Goal: Transaction & Acquisition: Purchase product/service

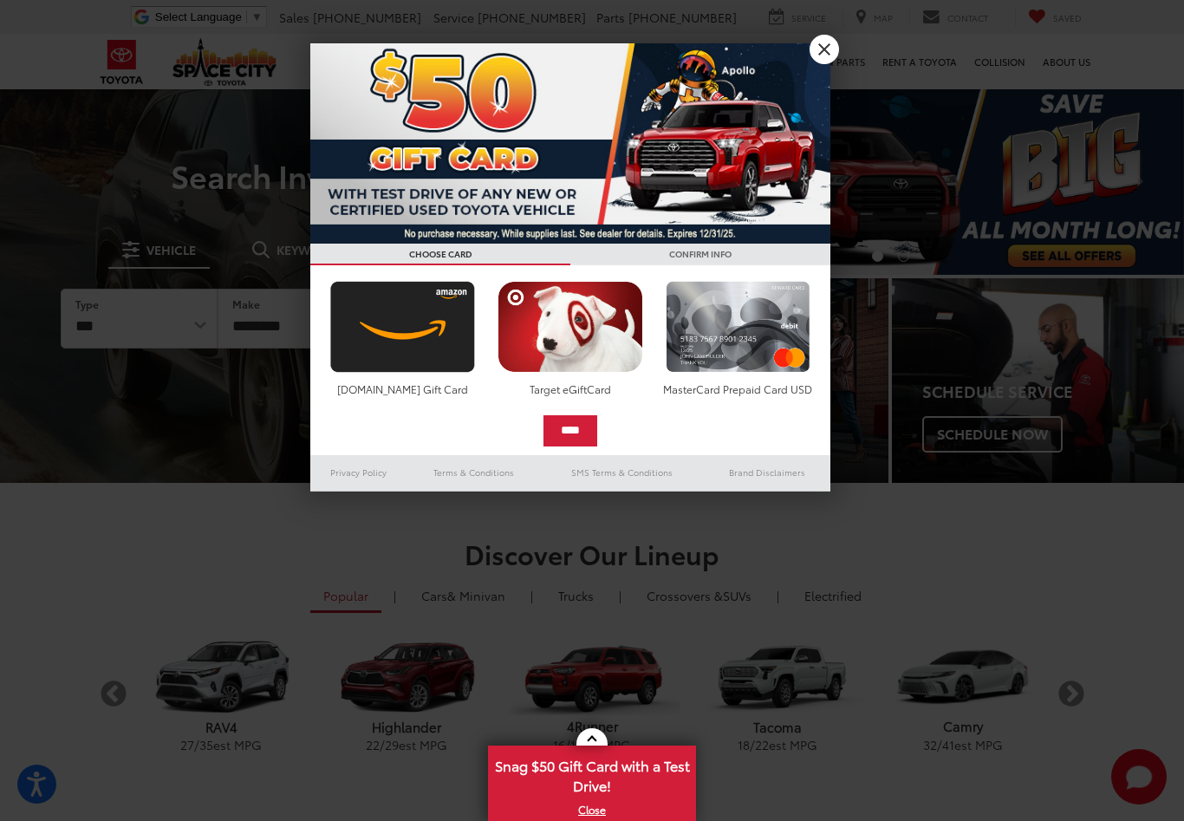
click at [818, 55] on link "X" at bounding box center [823, 49] width 29 height 29
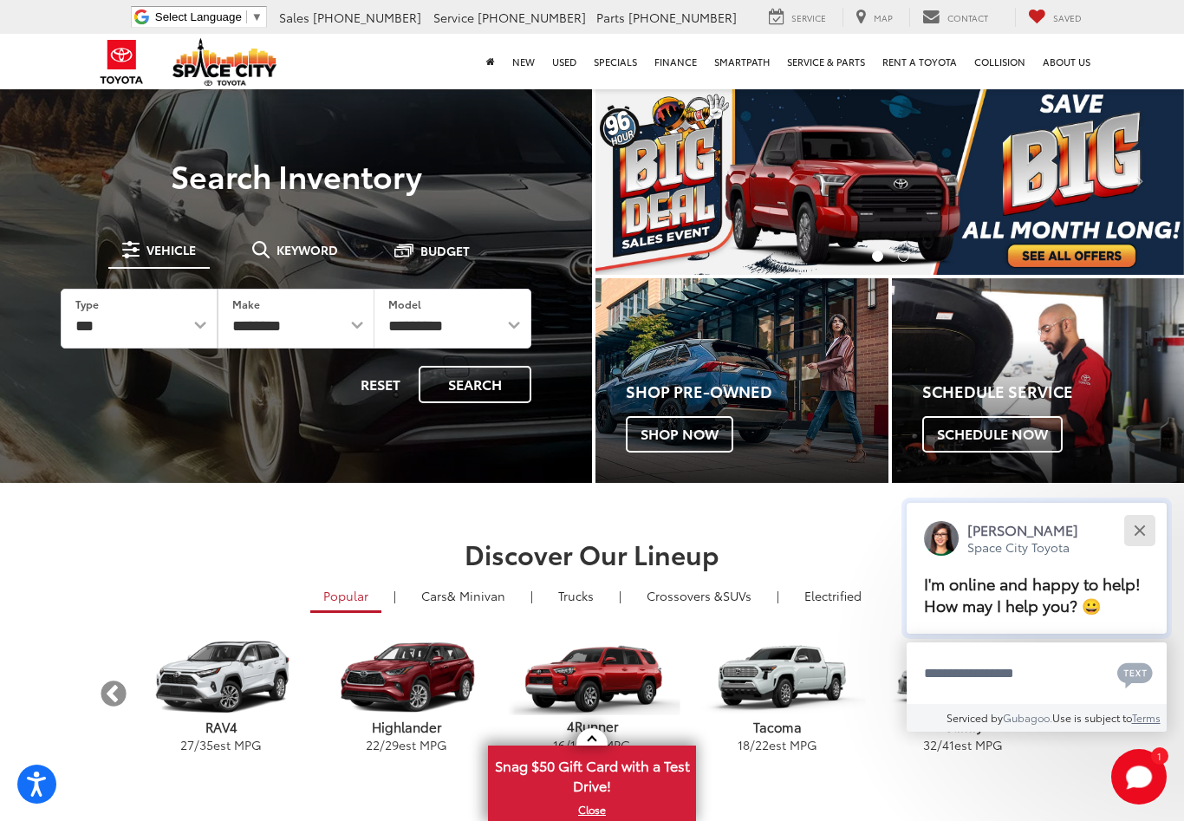
click at [1134, 529] on button "Close" at bounding box center [1139, 529] width 37 height 37
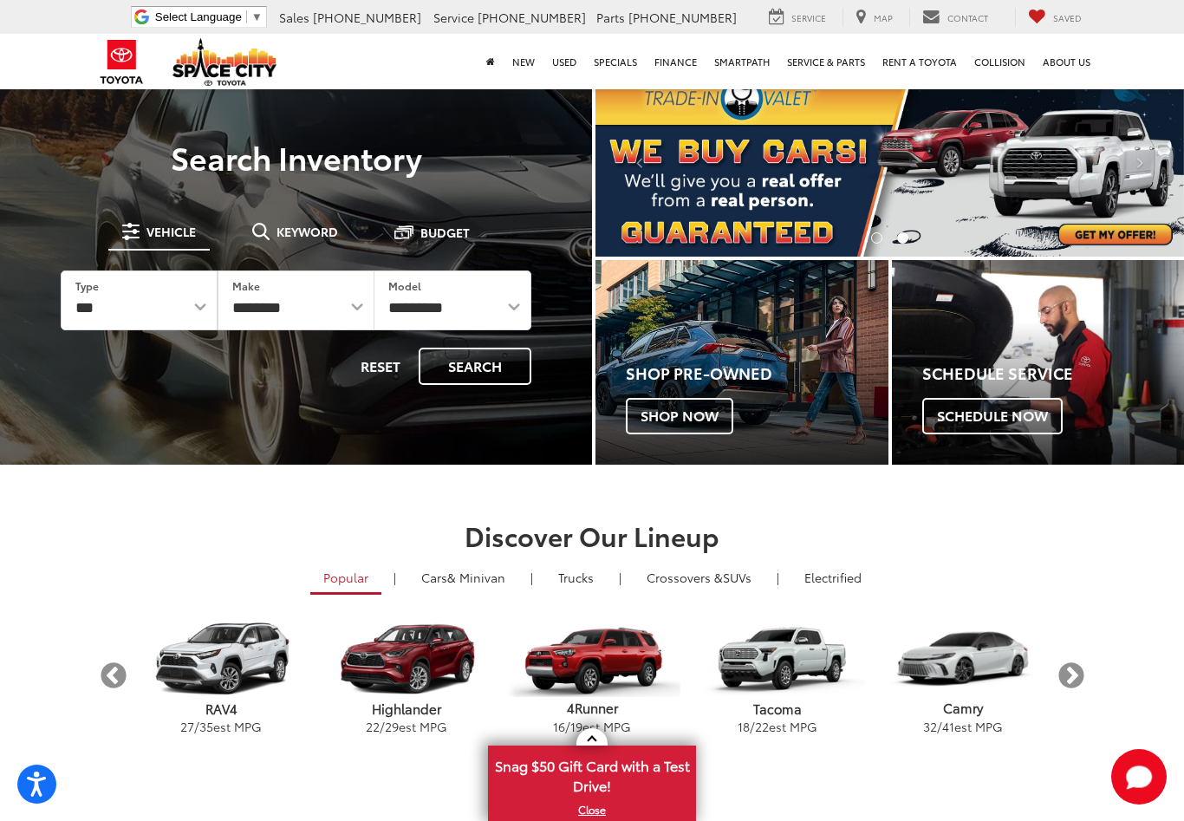
scroll to position [10, 0]
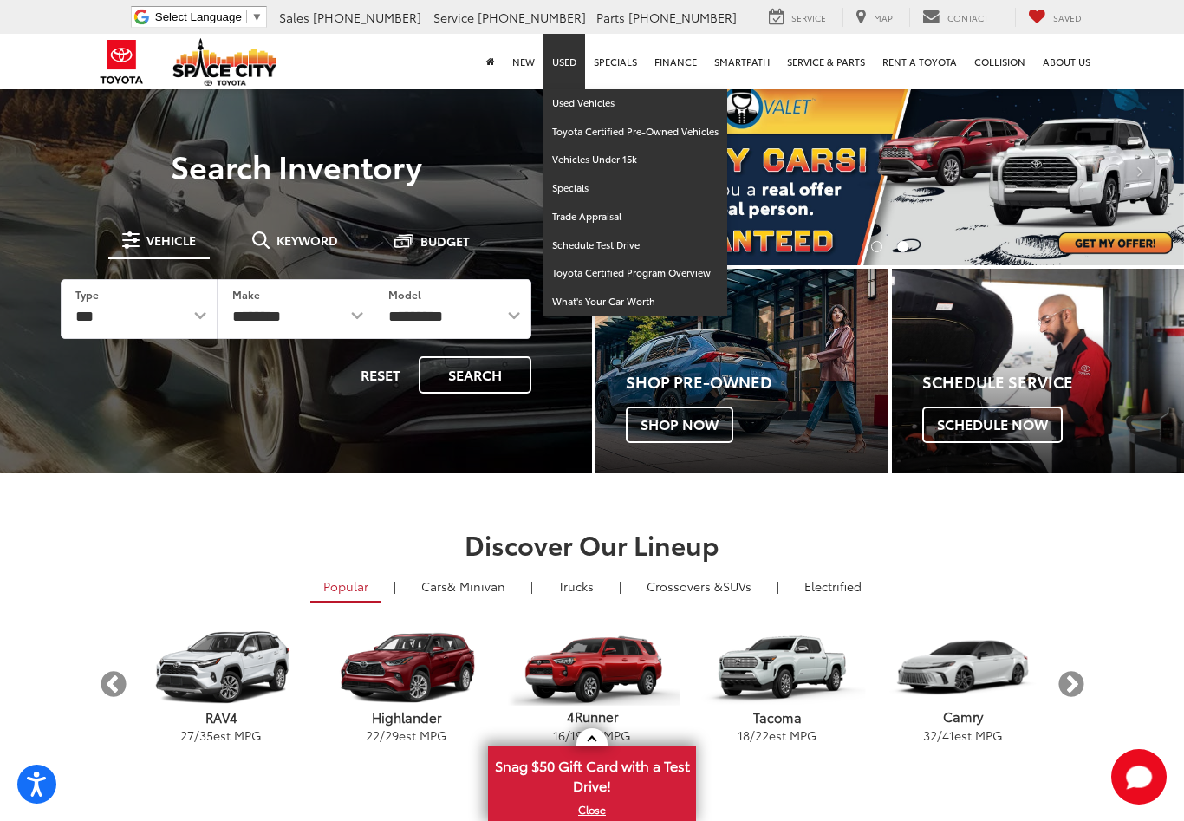
click at [576, 68] on link "Used" at bounding box center [564, 61] width 42 height 55
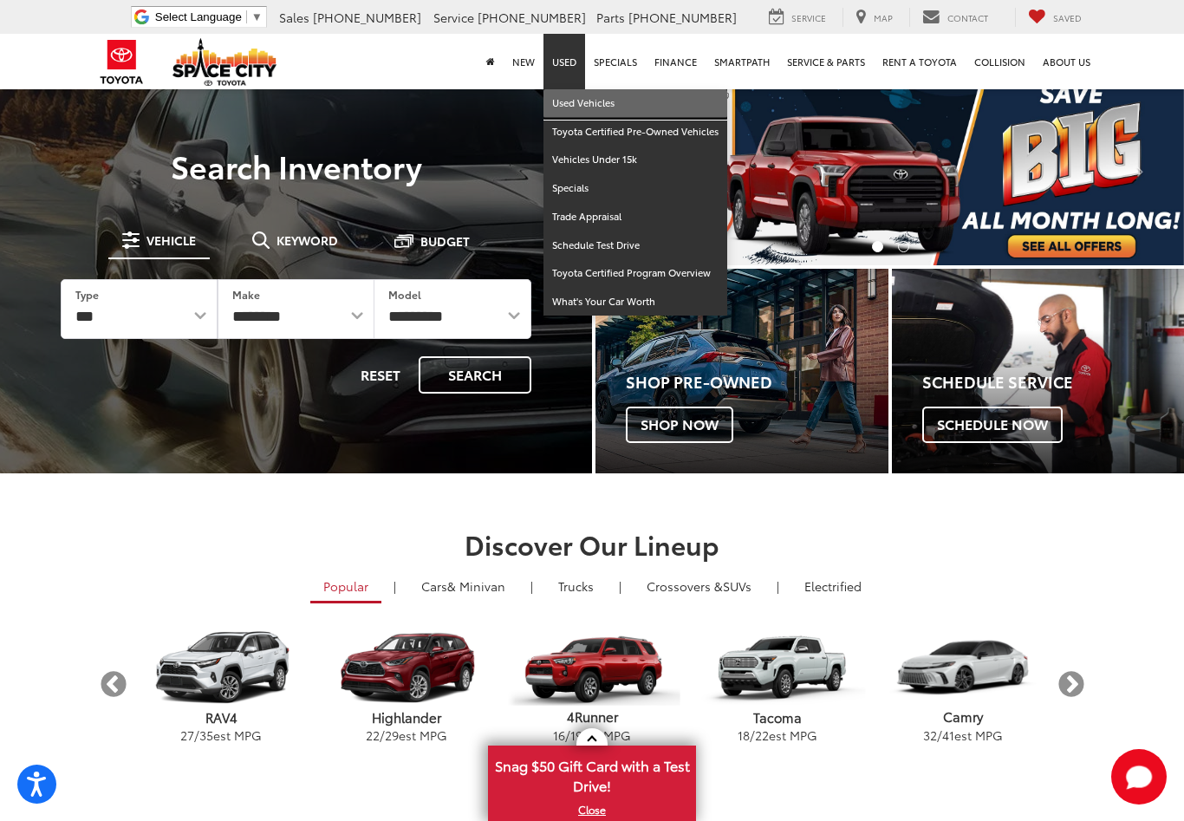
click at [579, 110] on link "Used Vehicles" at bounding box center [635, 103] width 184 height 29
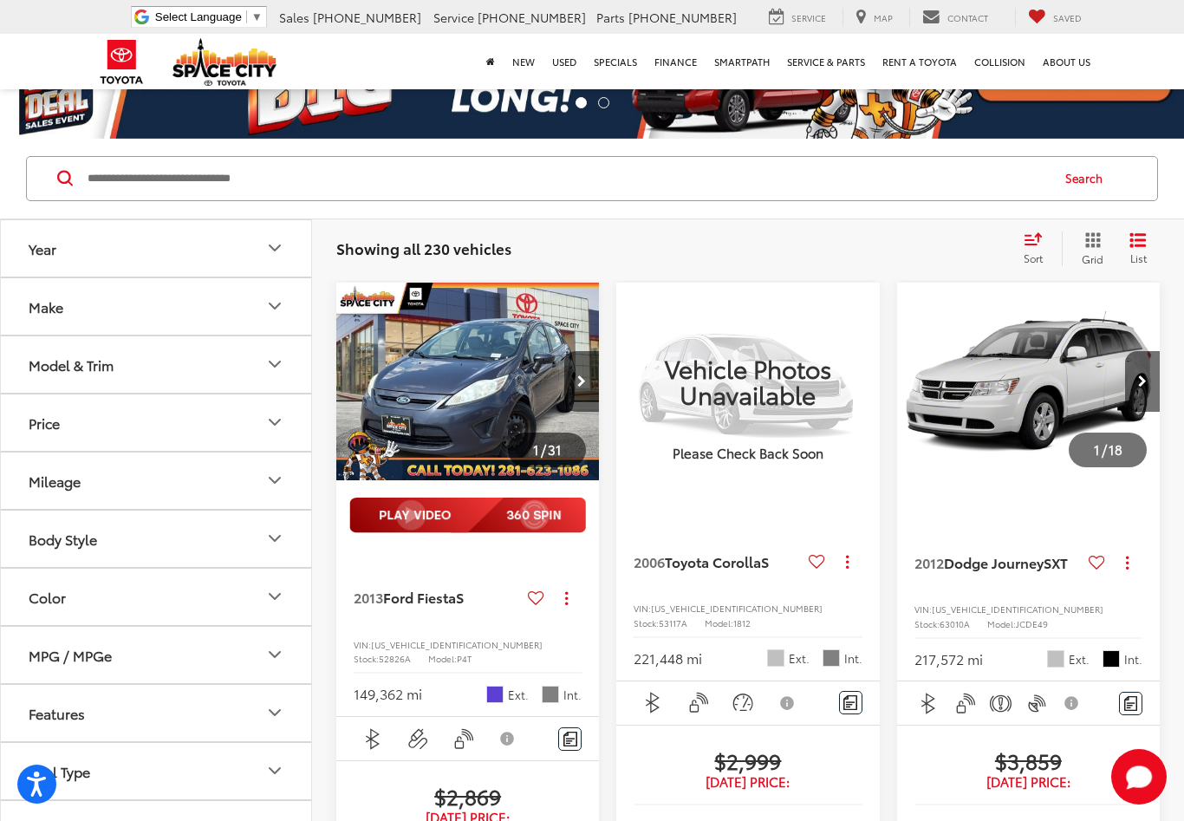
scroll to position [74, 0]
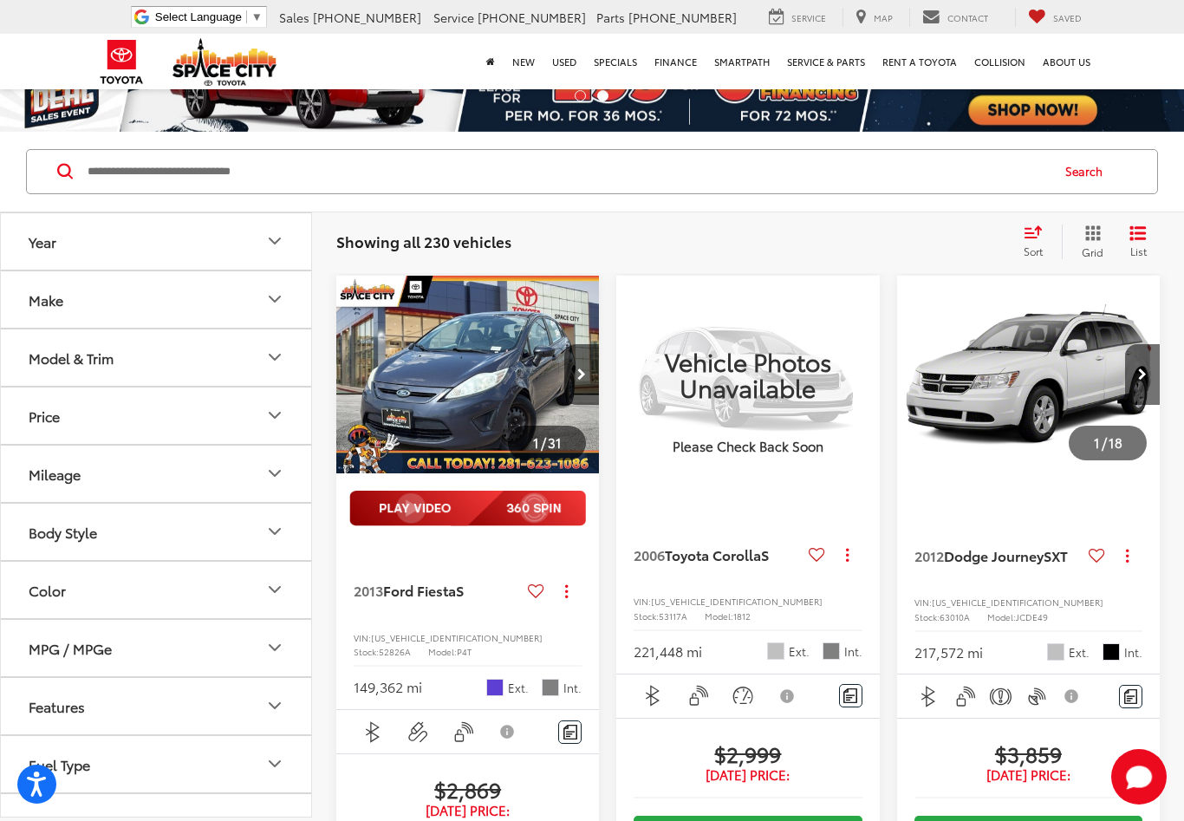
click at [276, 425] on icon "Price" at bounding box center [274, 415] width 21 height 21
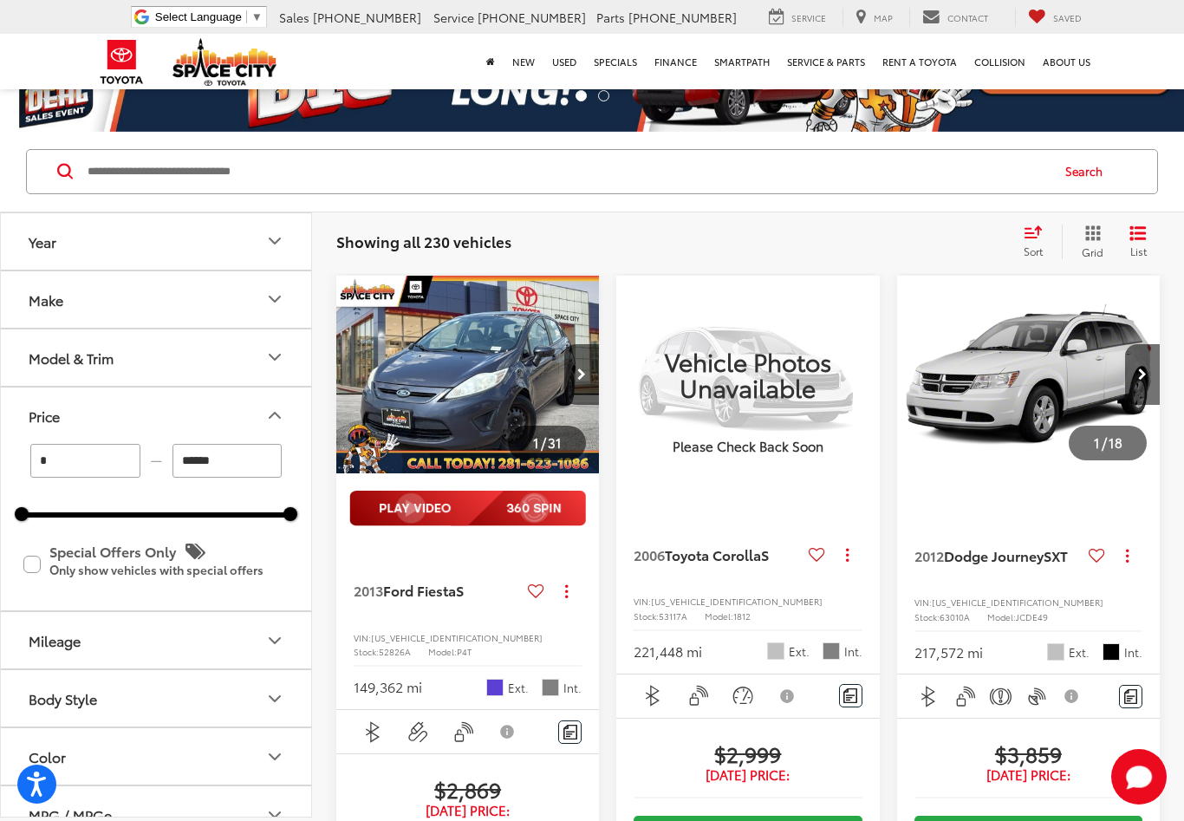
click at [256, 458] on input "******" at bounding box center [227, 461] width 110 height 34
type input "*"
type input "******"
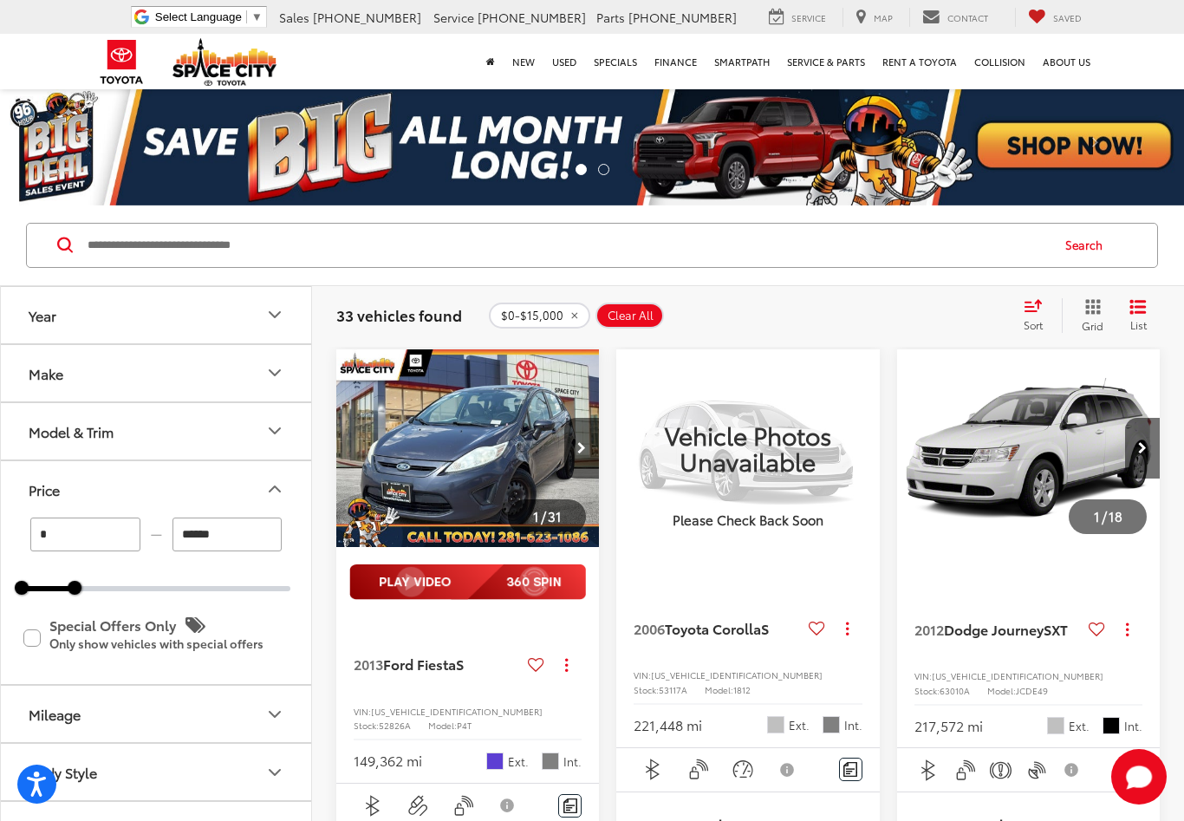
click at [269, 478] on div "Price" at bounding box center [274, 488] width 21 height 21
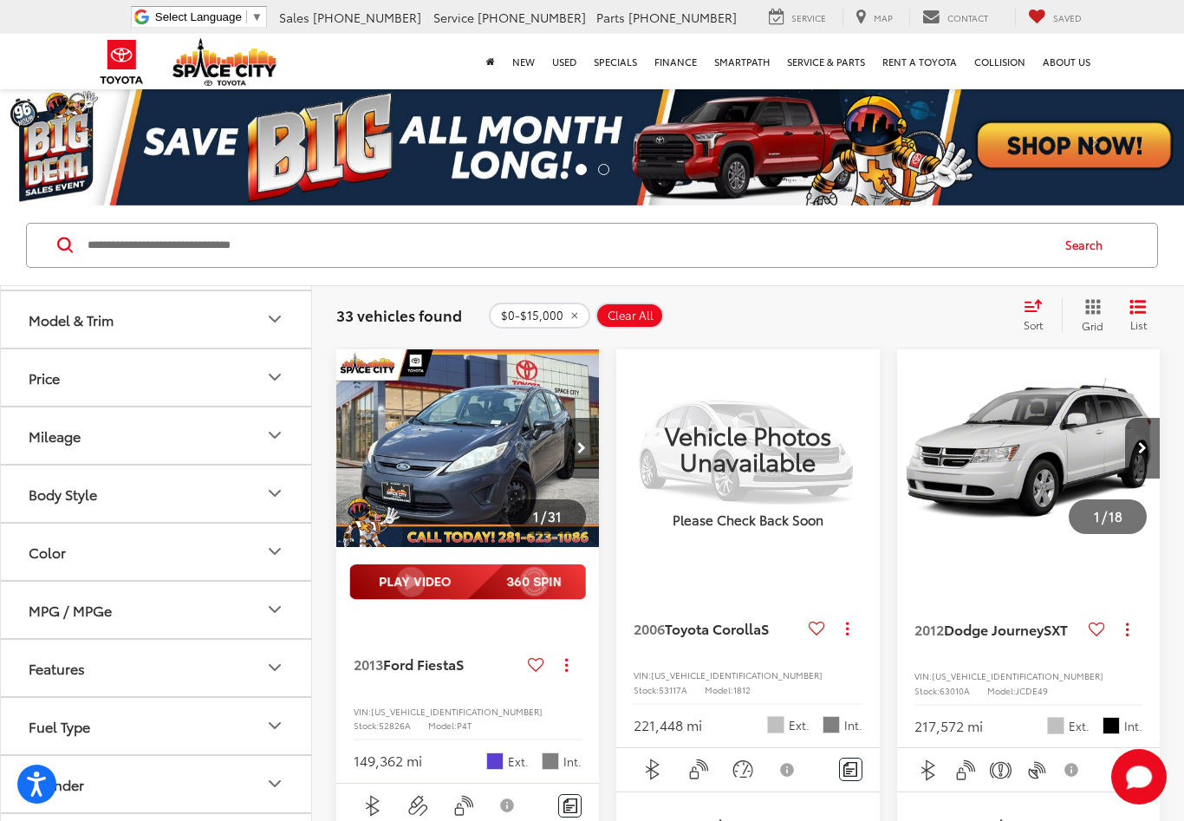
scroll to position [115, 0]
click at [89, 437] on button "Mileage" at bounding box center [157, 432] width 312 height 56
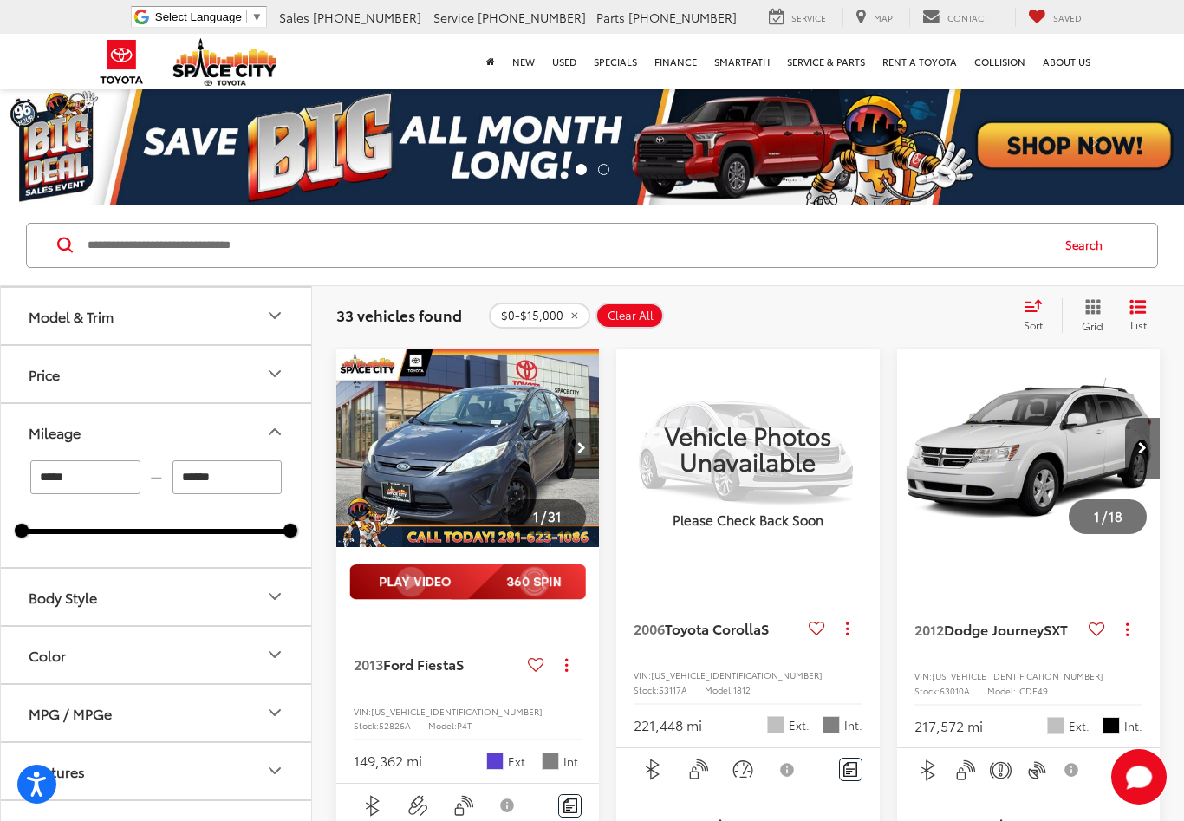
click at [239, 479] on input "******" at bounding box center [227, 477] width 110 height 34
type input "*"
type input "*****"
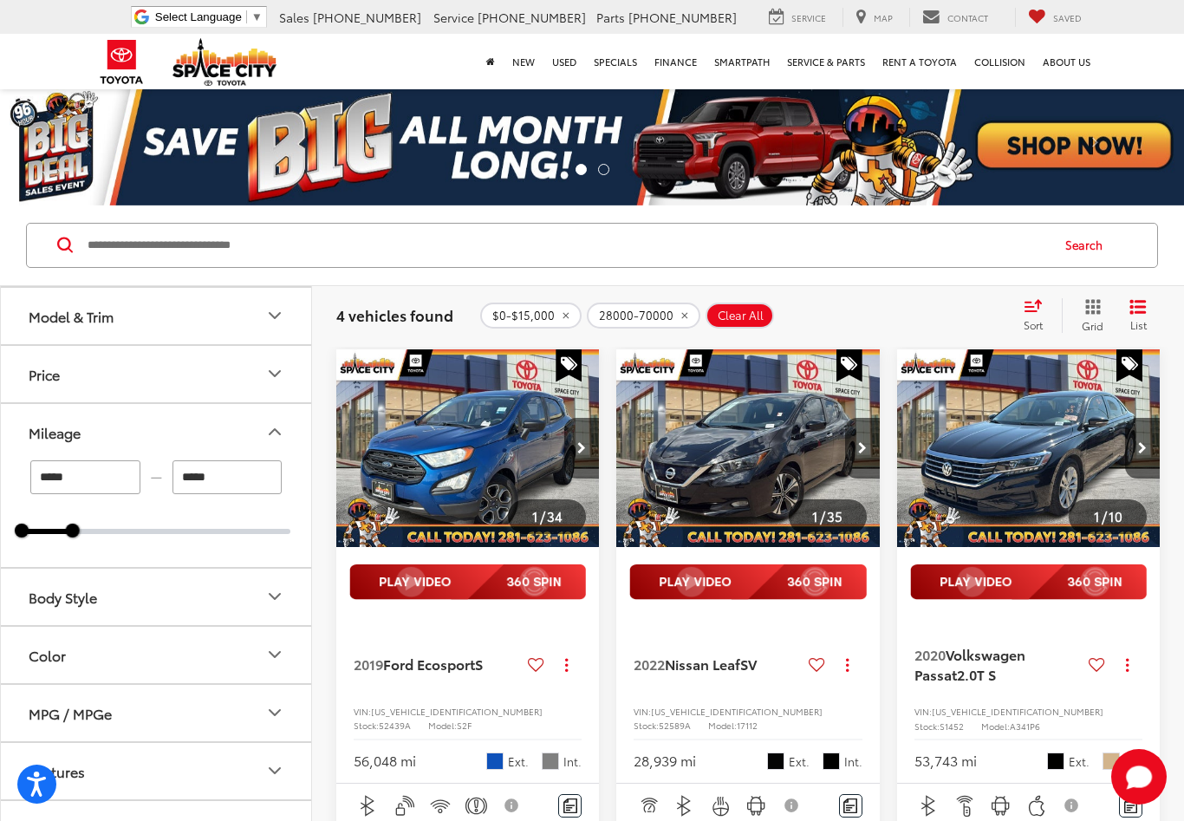
click at [282, 436] on icon "Mileage" at bounding box center [274, 431] width 21 height 21
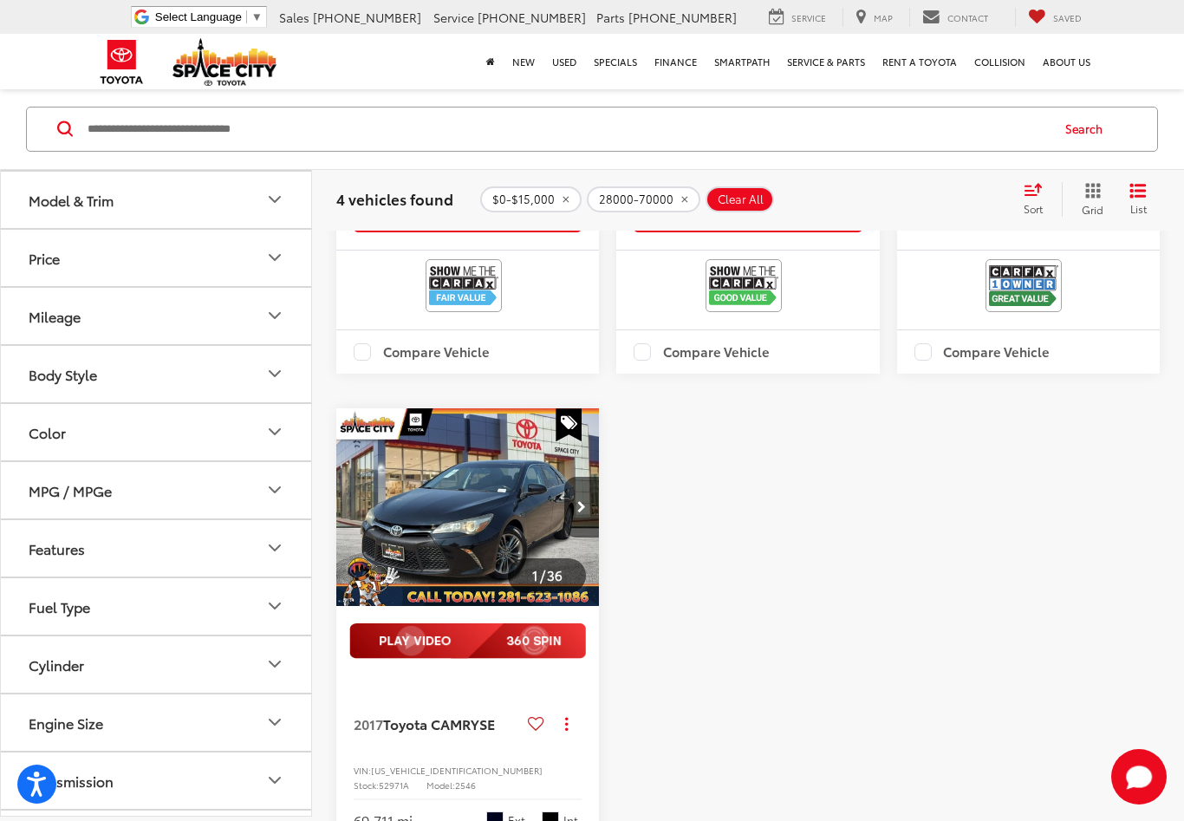
scroll to position [979, 0]
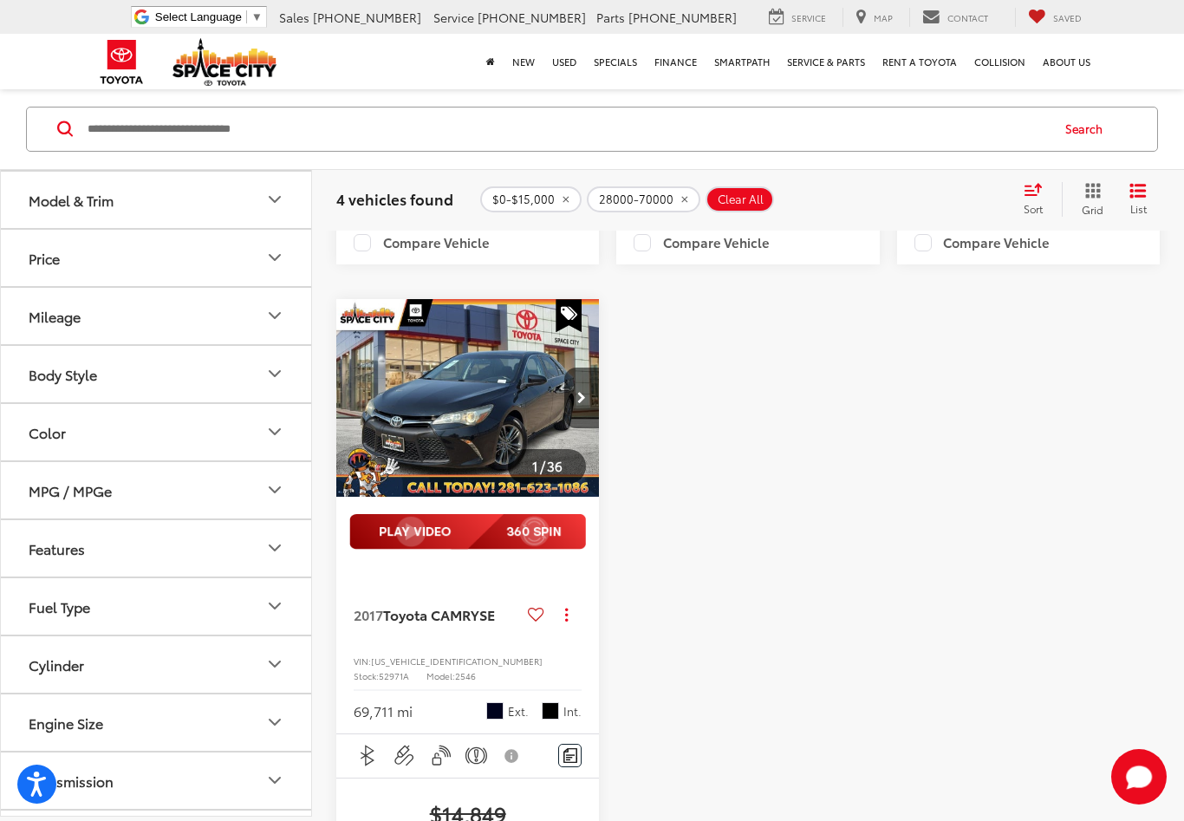
click at [450, 624] on span "Toyota CAMRY" at bounding box center [431, 614] width 96 height 20
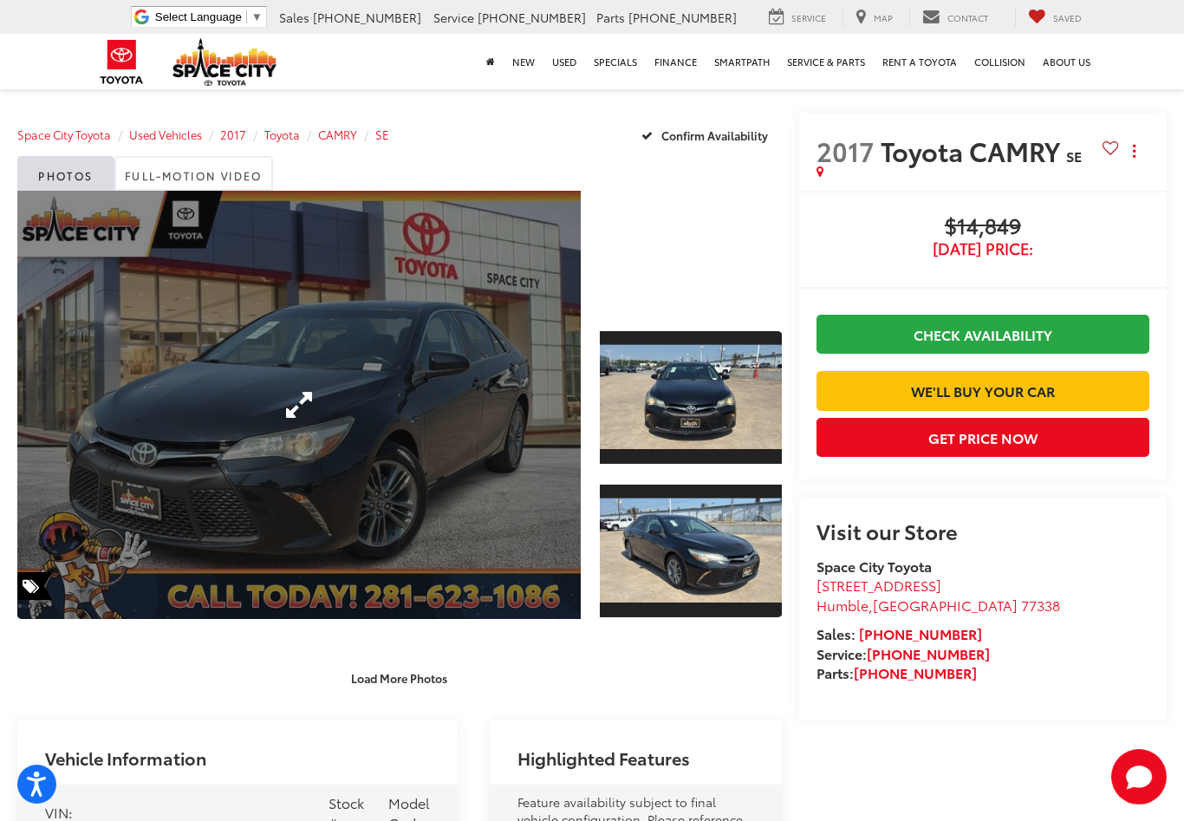
click at [420, 370] on link "Expand Photo 0" at bounding box center [298, 405] width 563 height 428
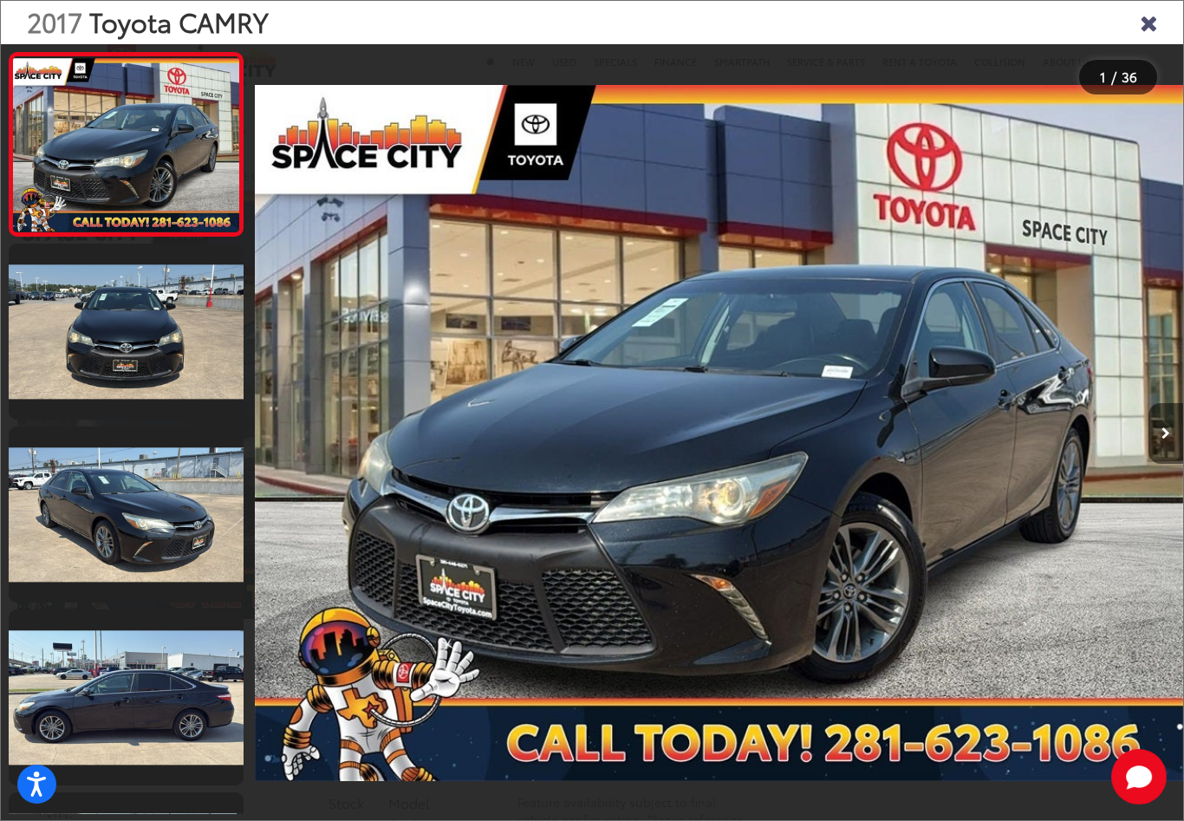
click at [1160, 444] on button "Next image" at bounding box center [1165, 433] width 35 height 61
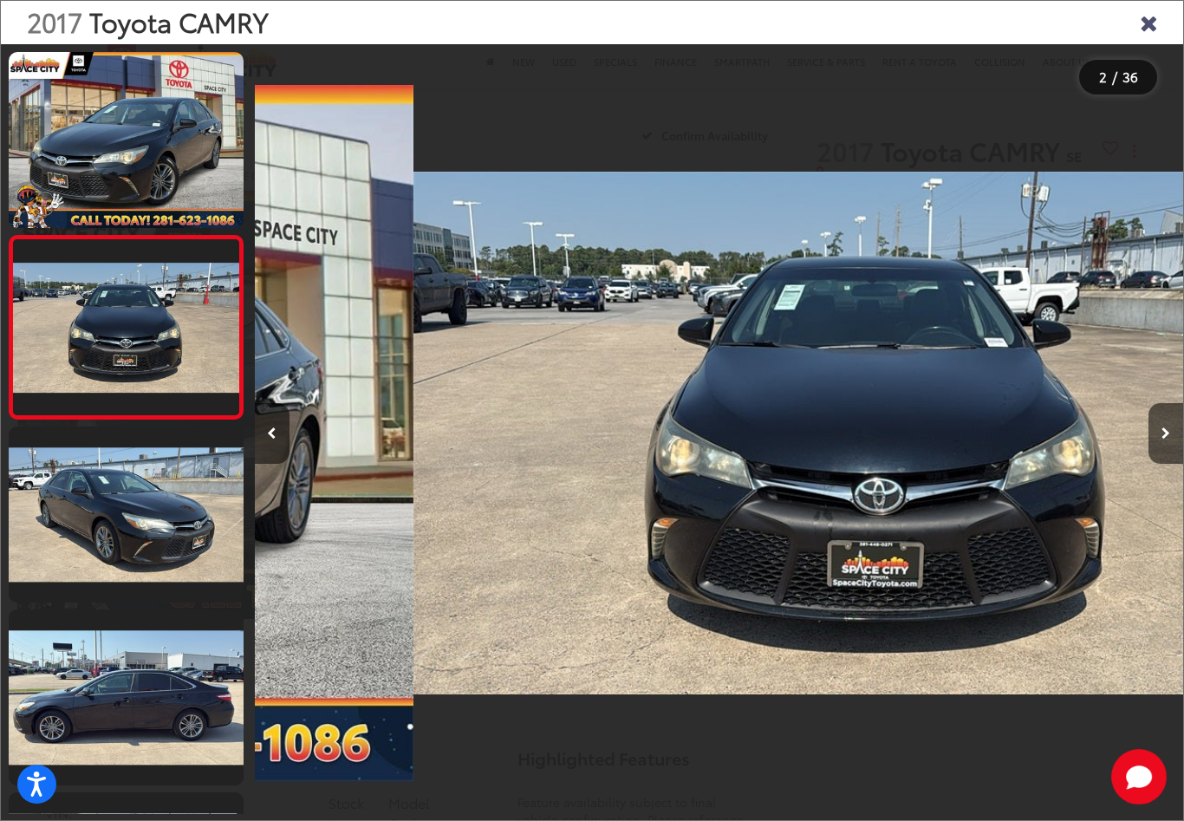
scroll to position [0, 928]
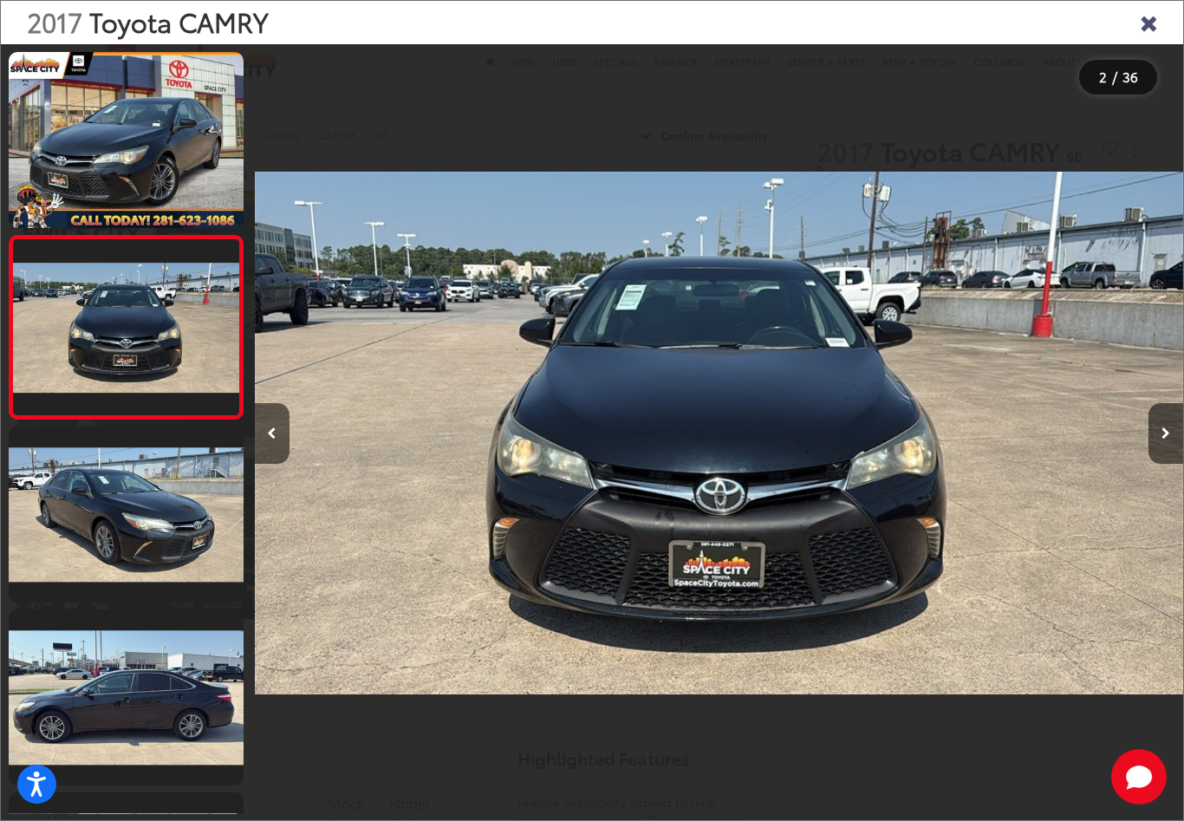
click at [927, 459] on img "2017 Toyota CAMRY SE 1" at bounding box center [719, 432] width 928 height 738
click at [1158, 446] on button "Next image" at bounding box center [1165, 433] width 35 height 61
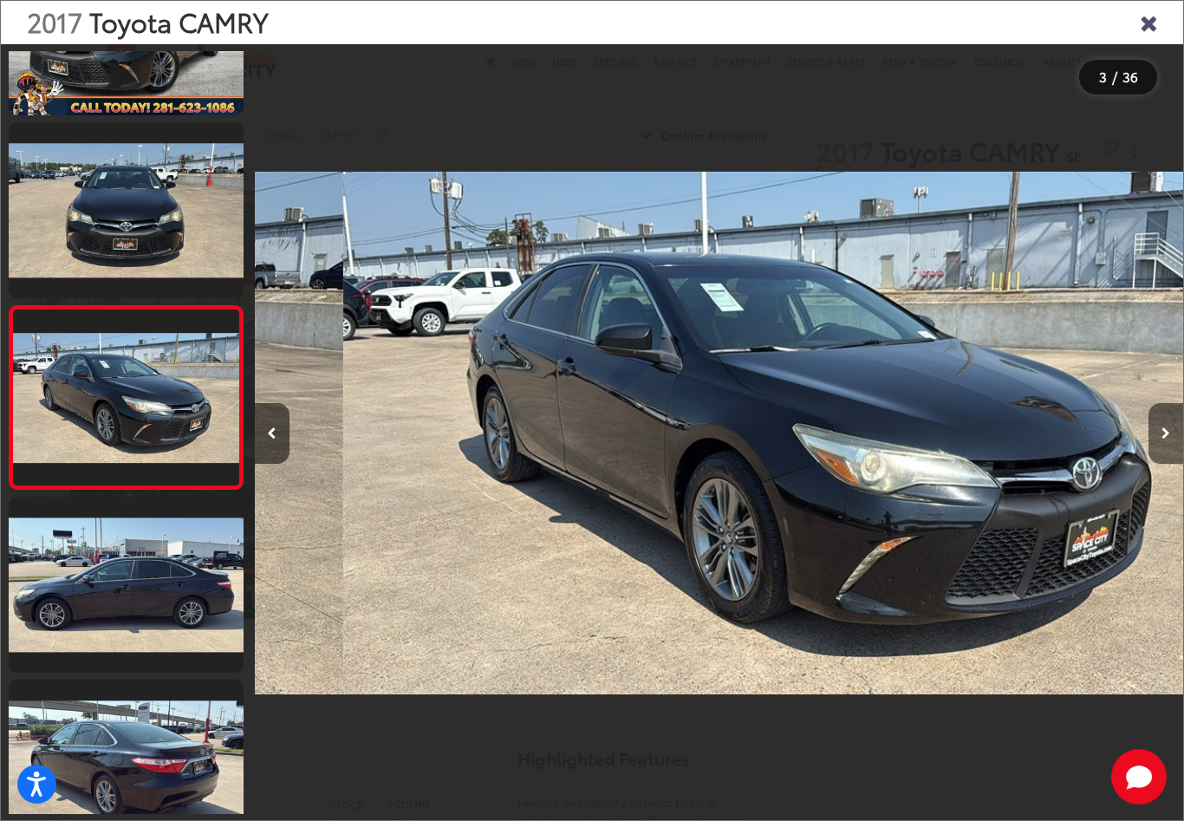
scroll to position [127, 0]
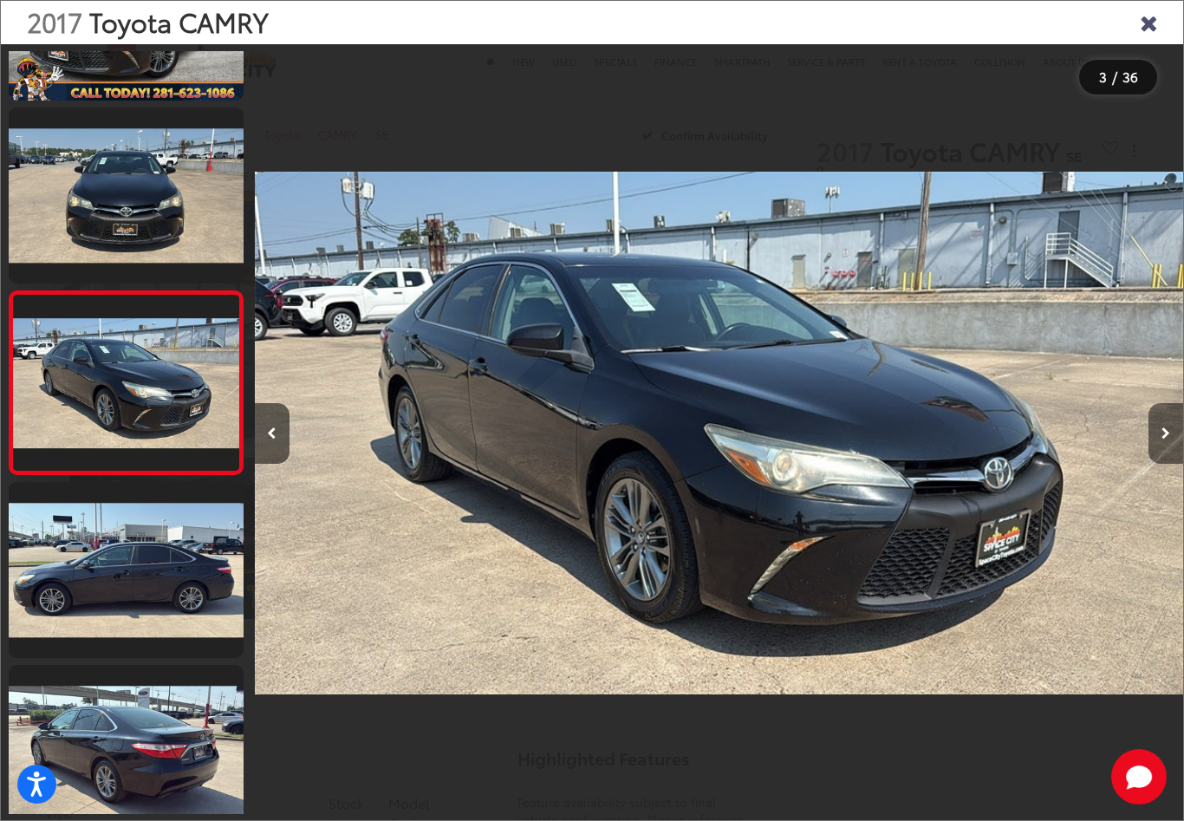
click at [1159, 446] on button "Next image" at bounding box center [1165, 433] width 35 height 61
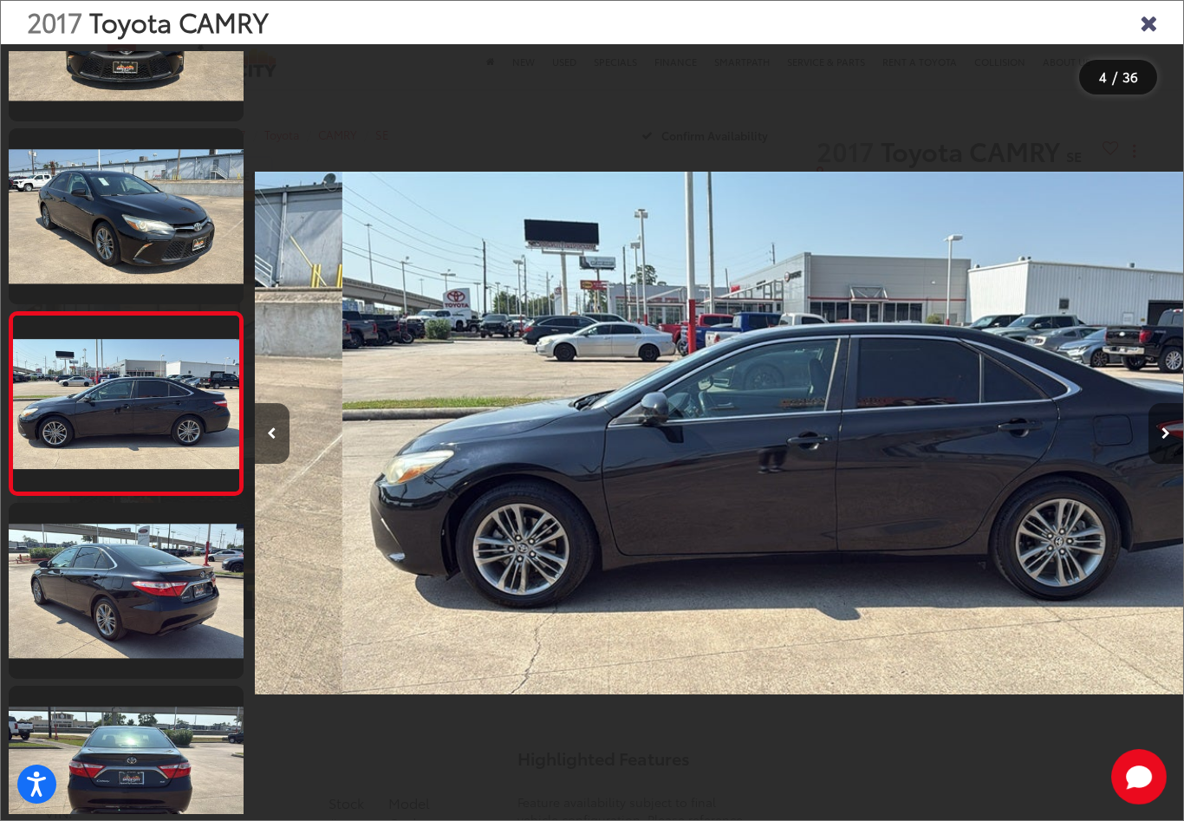
scroll to position [310, 0]
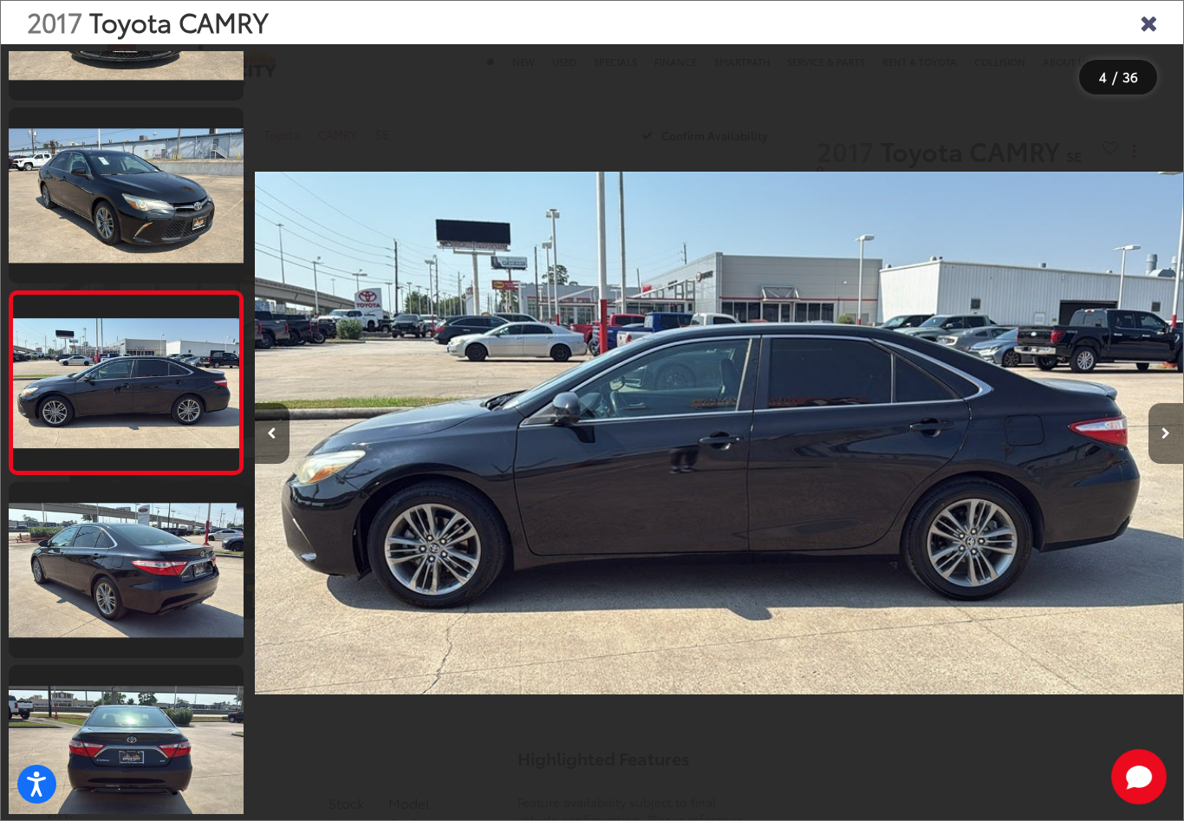
click at [1160, 445] on button "Next image" at bounding box center [1165, 433] width 35 height 61
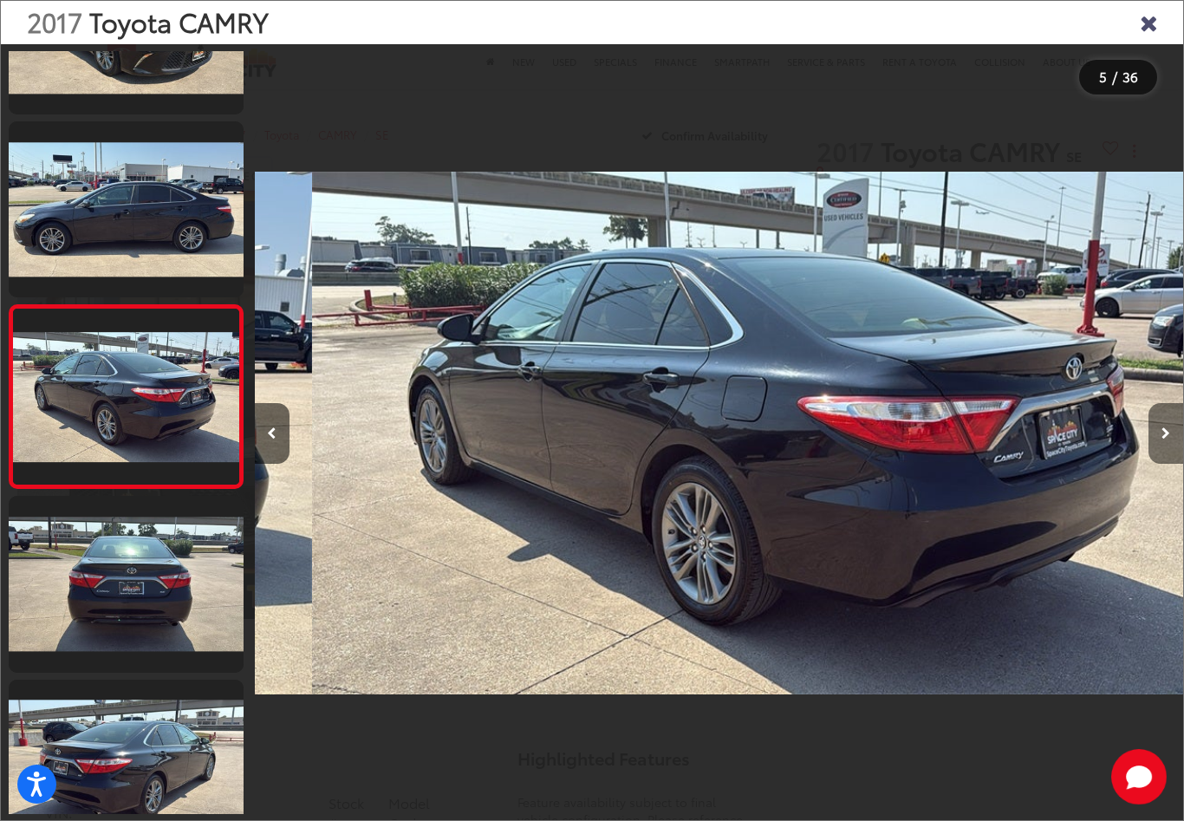
scroll to position [0, 3713]
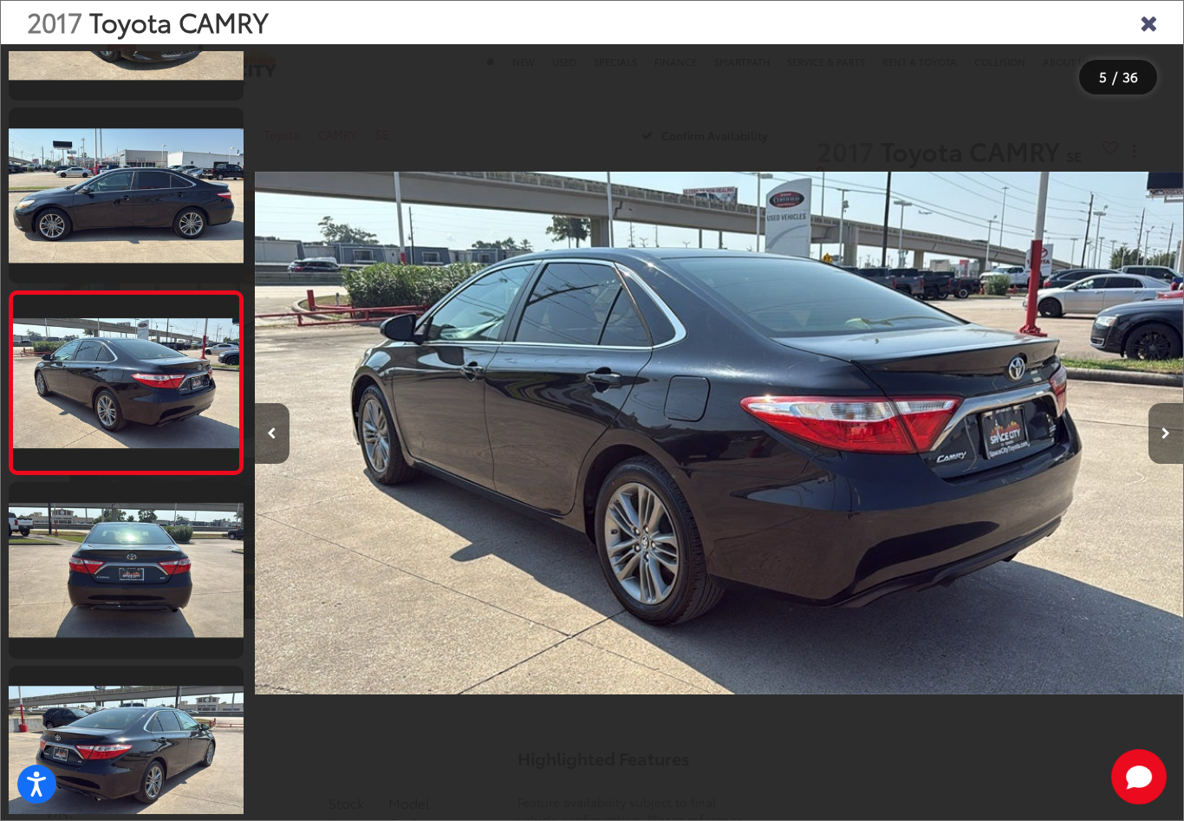
click at [1160, 445] on button "Next image" at bounding box center [1165, 433] width 35 height 61
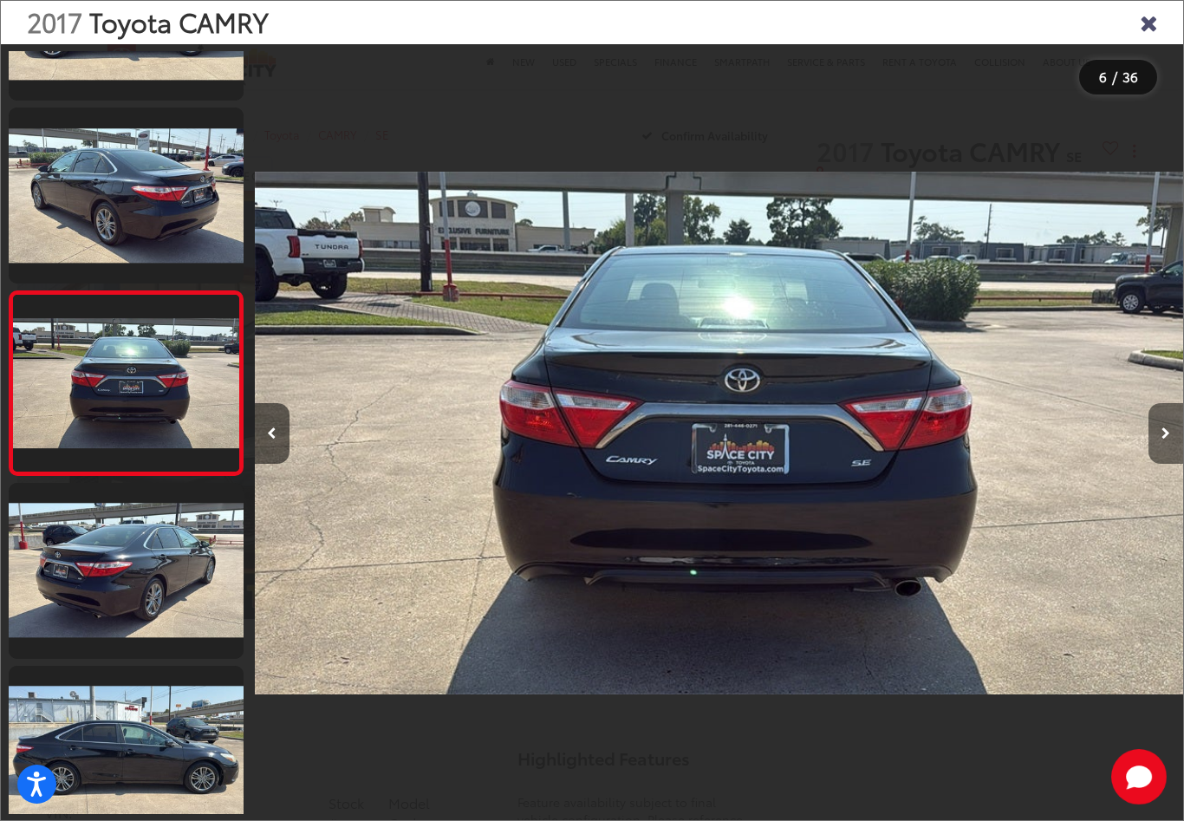
scroll to position [676, 0]
click at [1160, 445] on button "Next image" at bounding box center [1165, 433] width 35 height 61
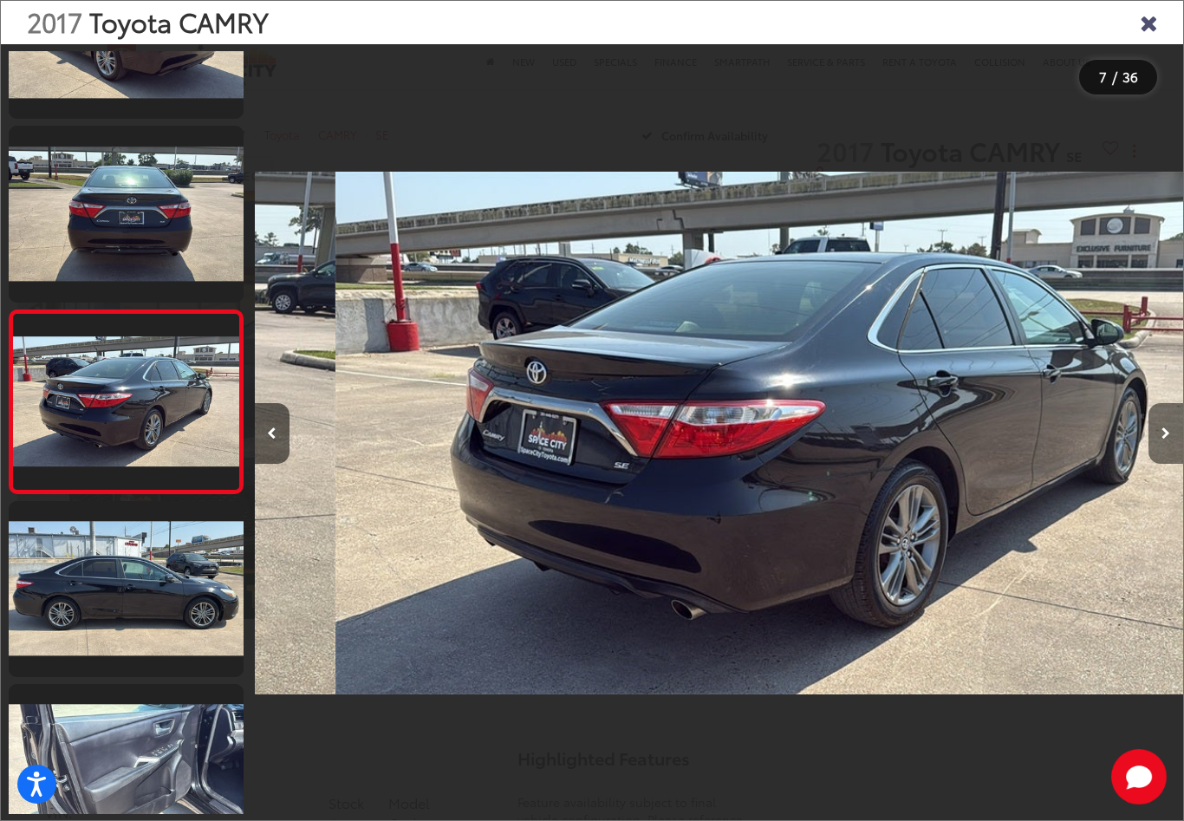
scroll to position [0, 5570]
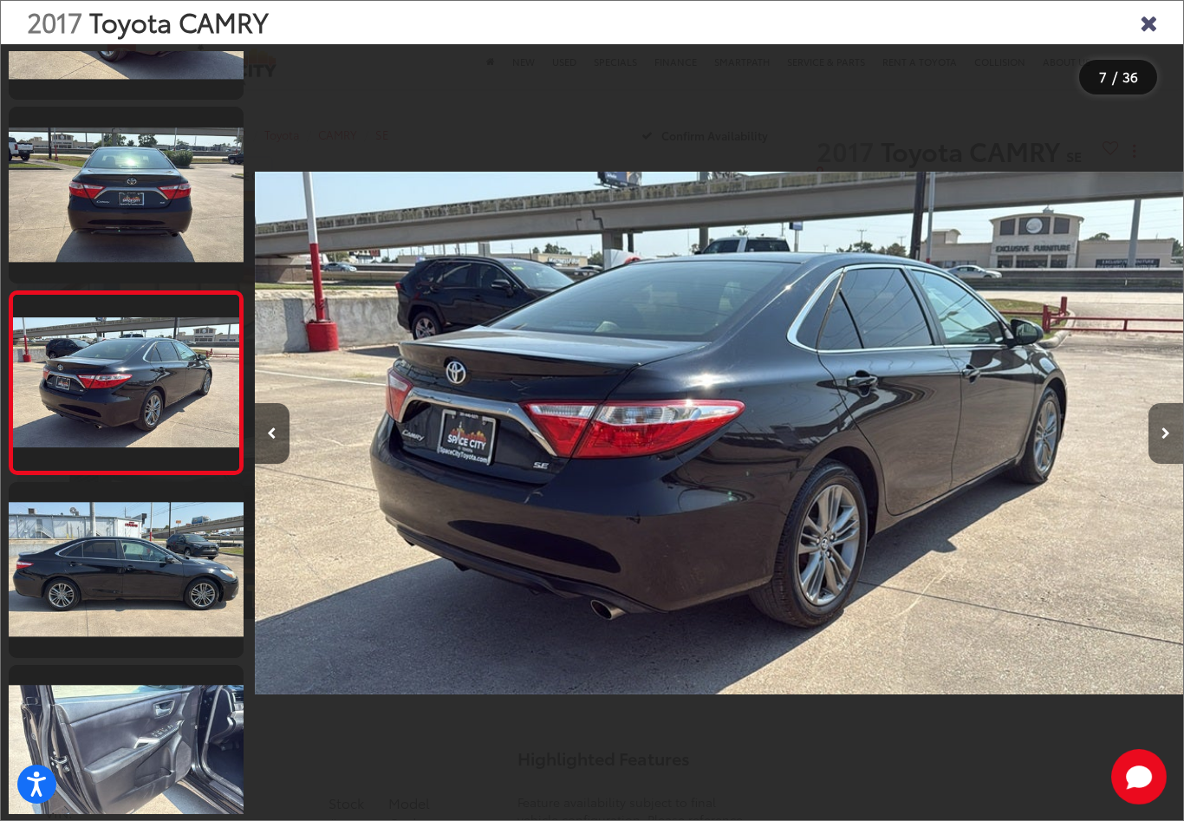
click at [1161, 439] on icon "Next image" at bounding box center [1165, 433] width 9 height 12
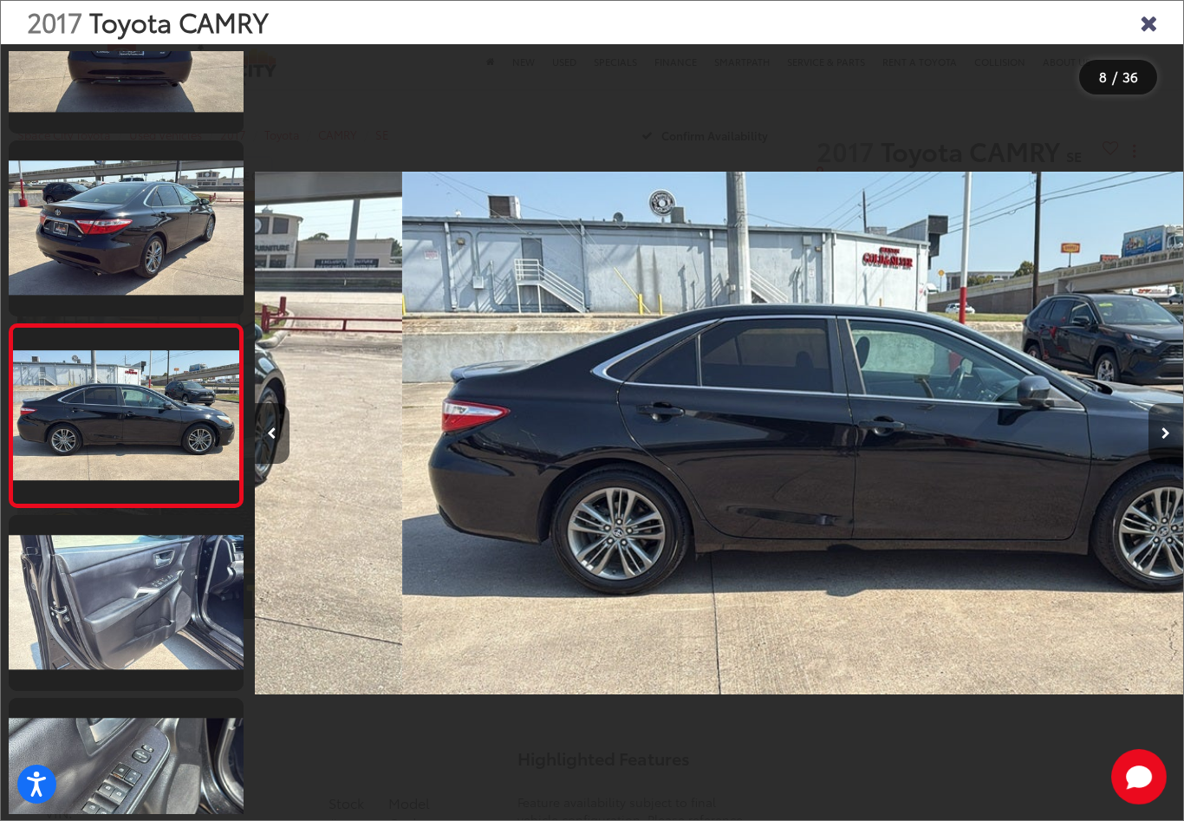
scroll to position [0, 0]
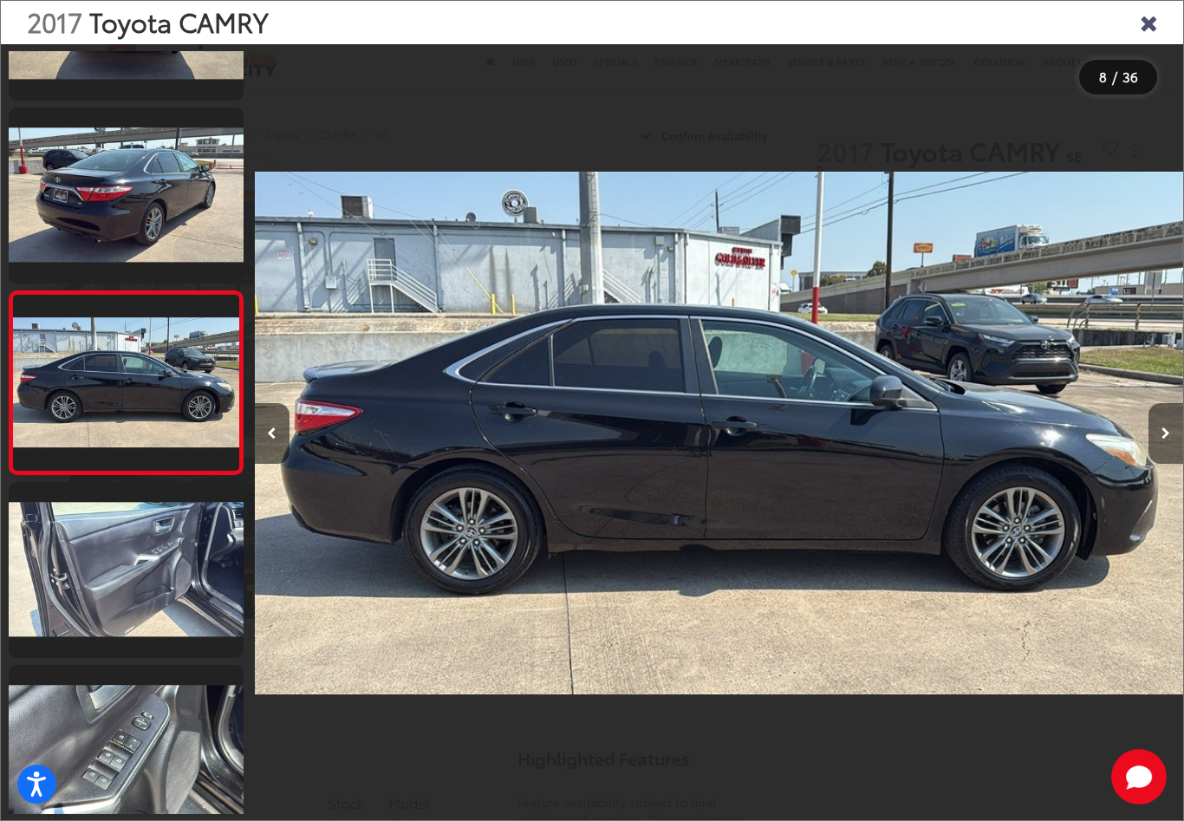
click at [1161, 439] on icon "Next image" at bounding box center [1165, 433] width 9 height 12
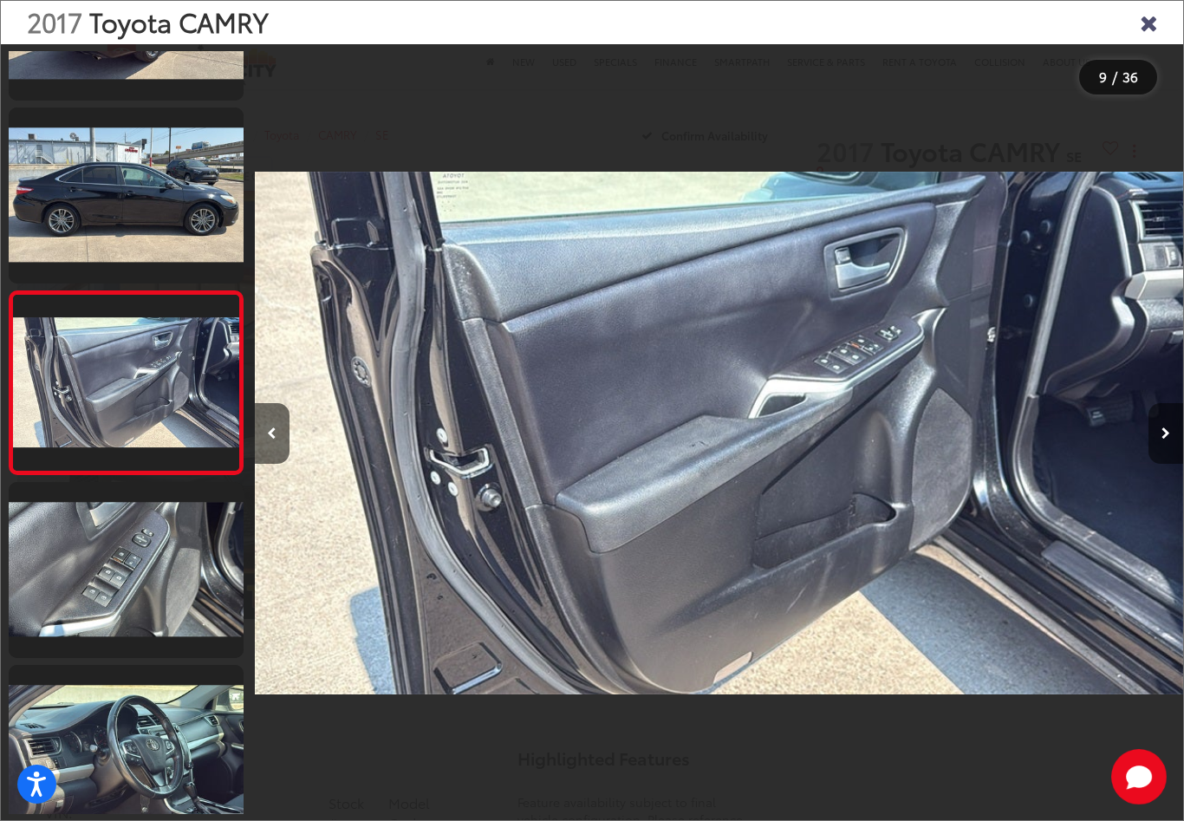
click at [1162, 439] on icon "Next image" at bounding box center [1165, 433] width 9 height 12
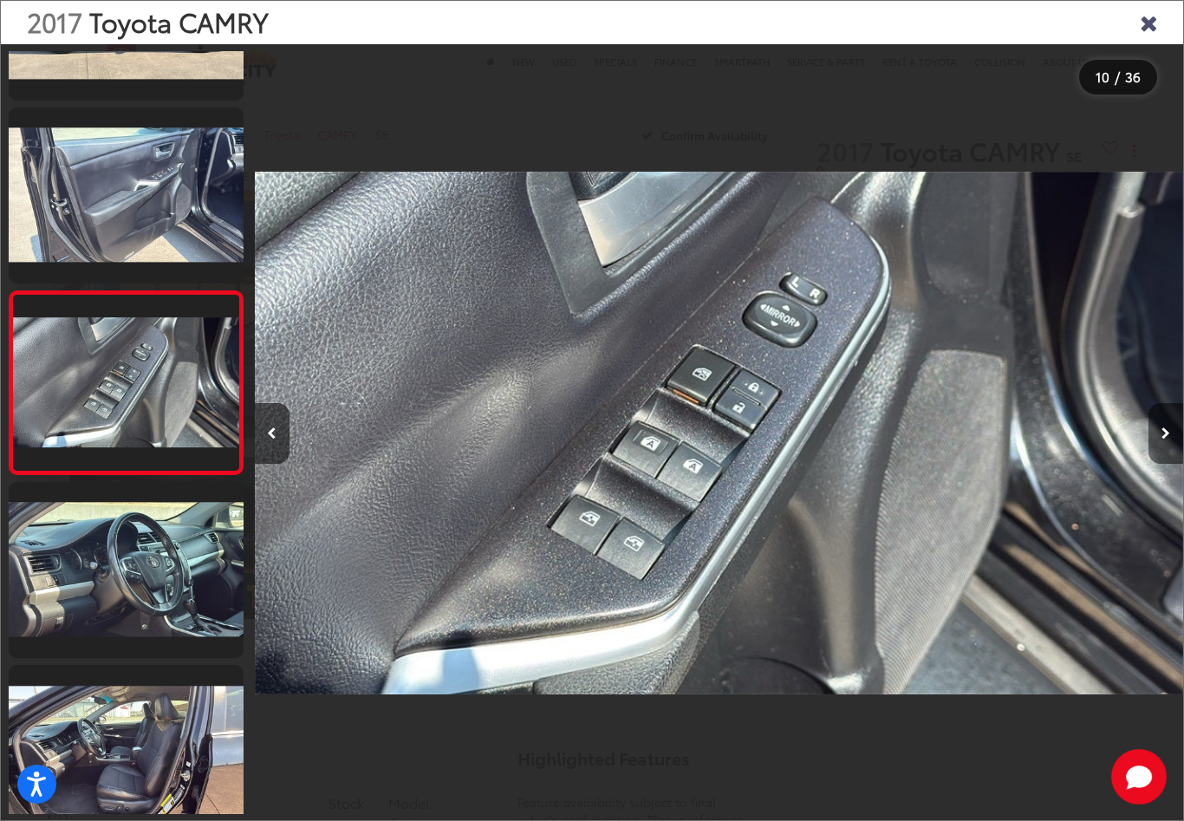
click at [1162, 439] on icon "Next image" at bounding box center [1165, 433] width 9 height 12
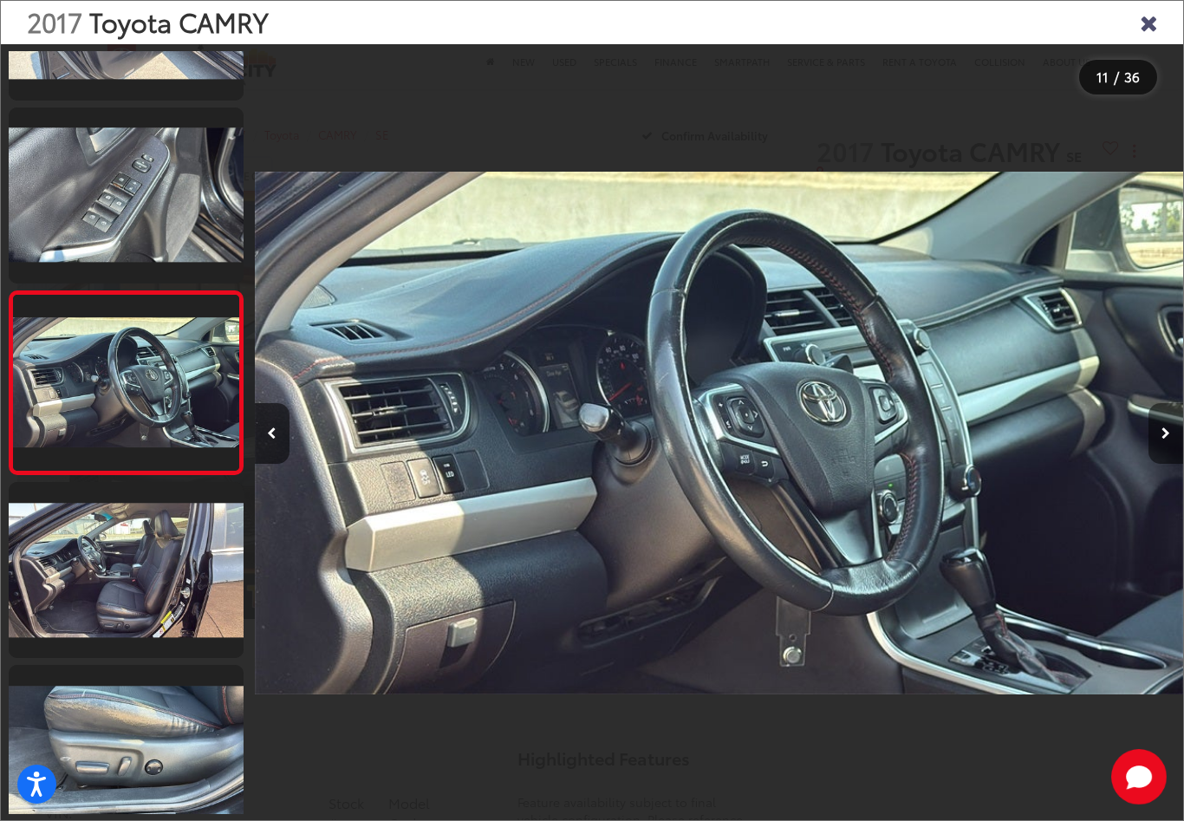
click at [1162, 439] on icon "Next image" at bounding box center [1165, 433] width 9 height 12
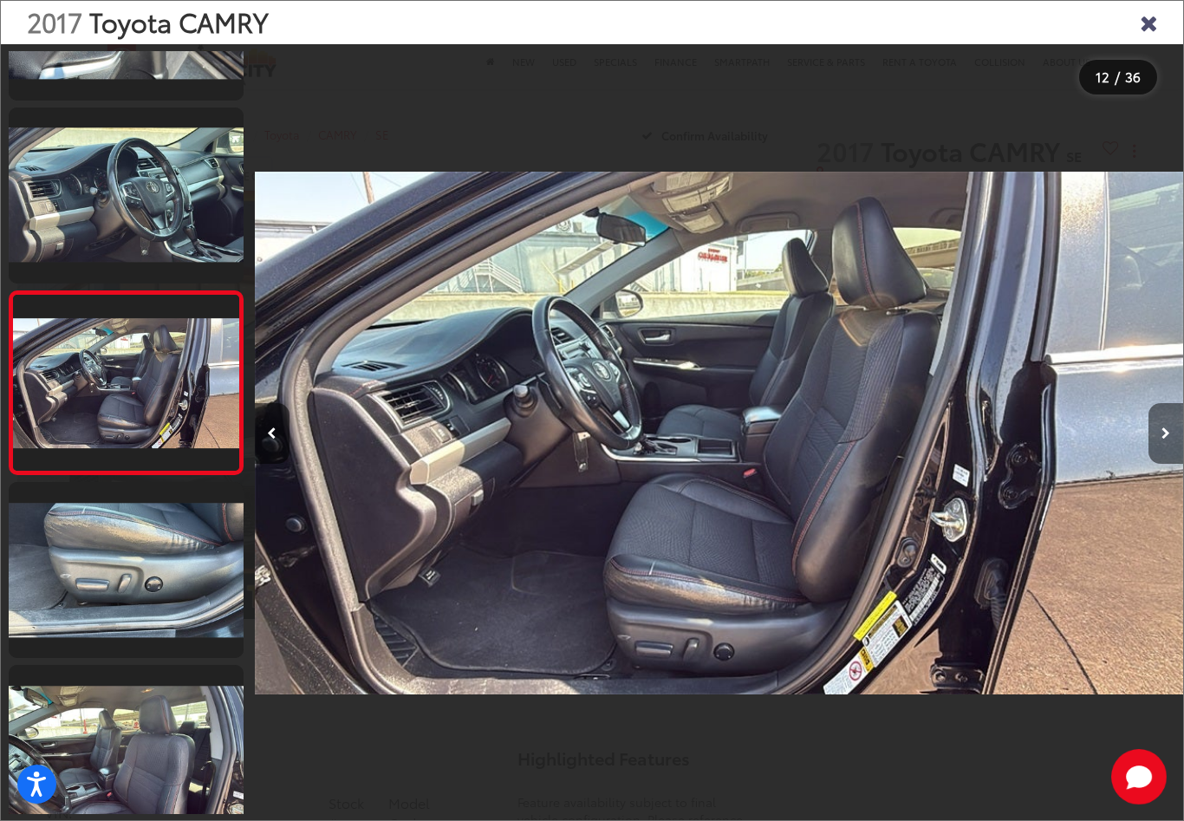
click at [1162, 439] on icon "Next image" at bounding box center [1165, 433] width 9 height 12
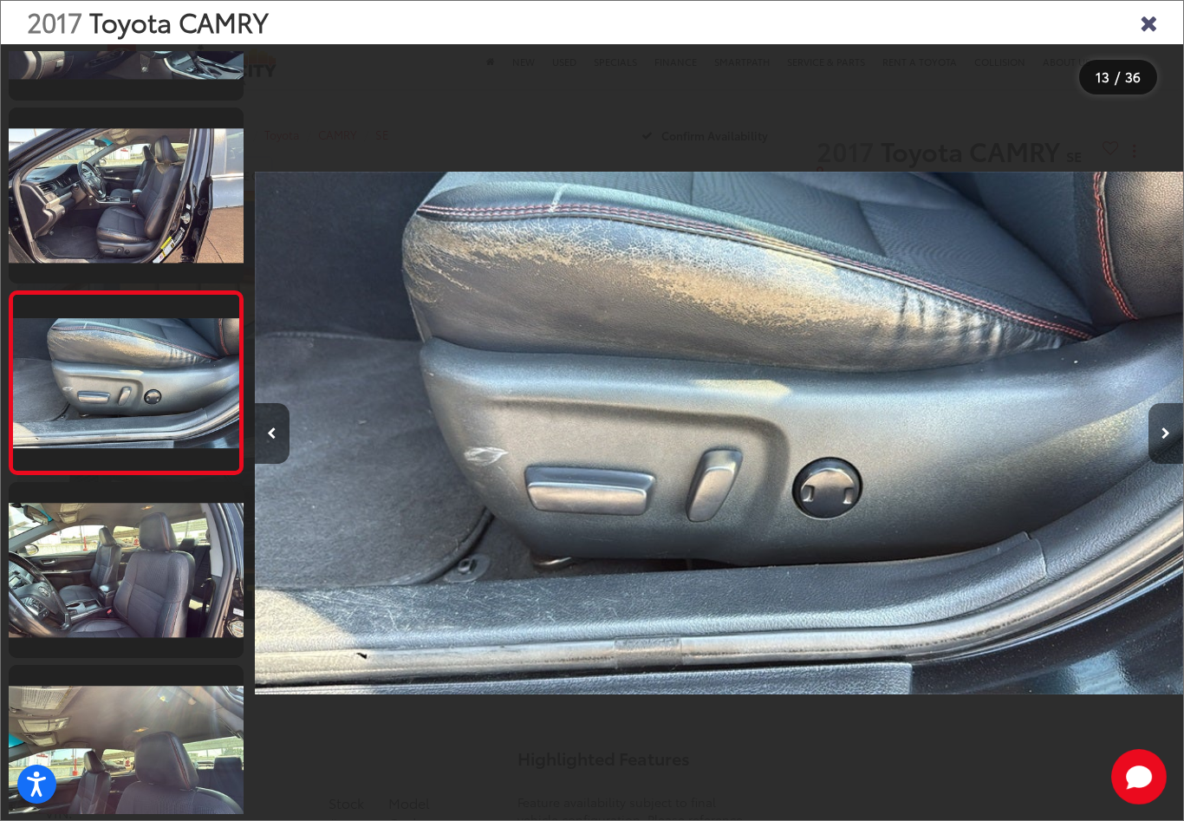
click at [1162, 439] on icon "Next image" at bounding box center [1165, 433] width 9 height 12
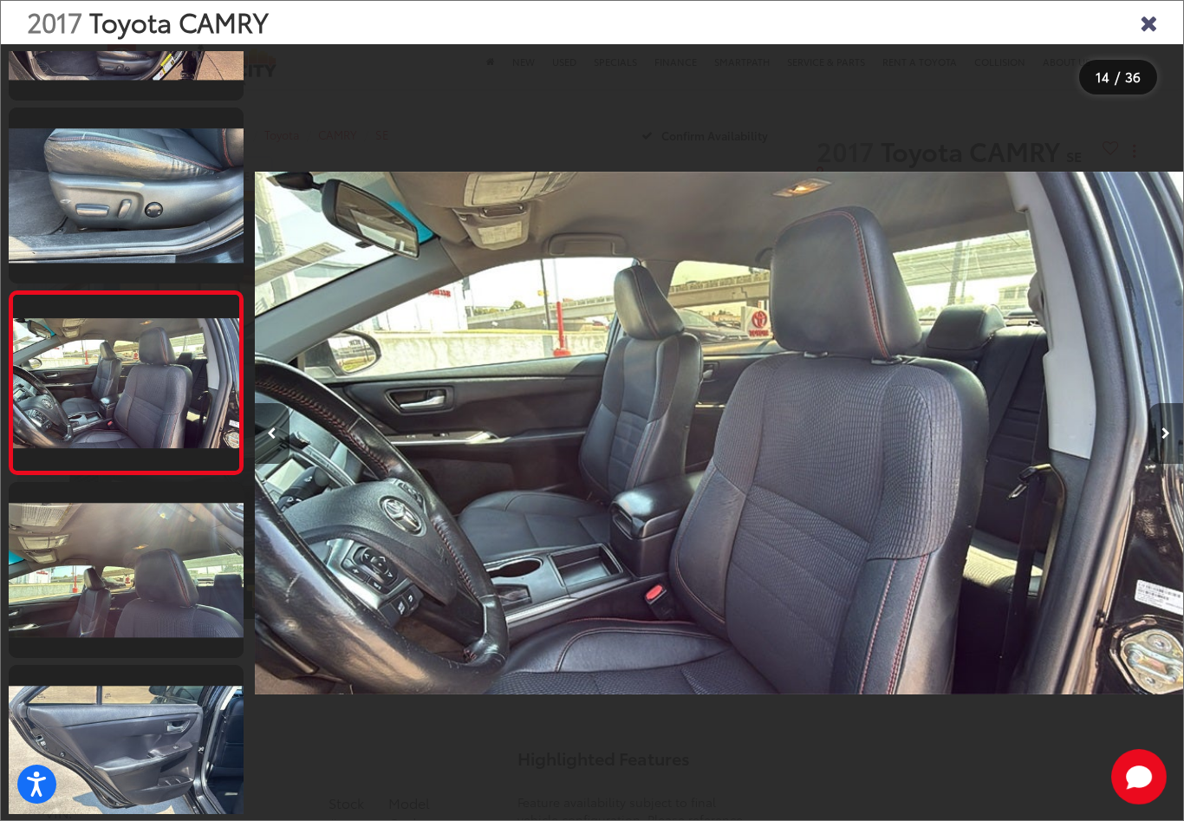
click at [1162, 439] on icon "Next image" at bounding box center [1165, 433] width 9 height 12
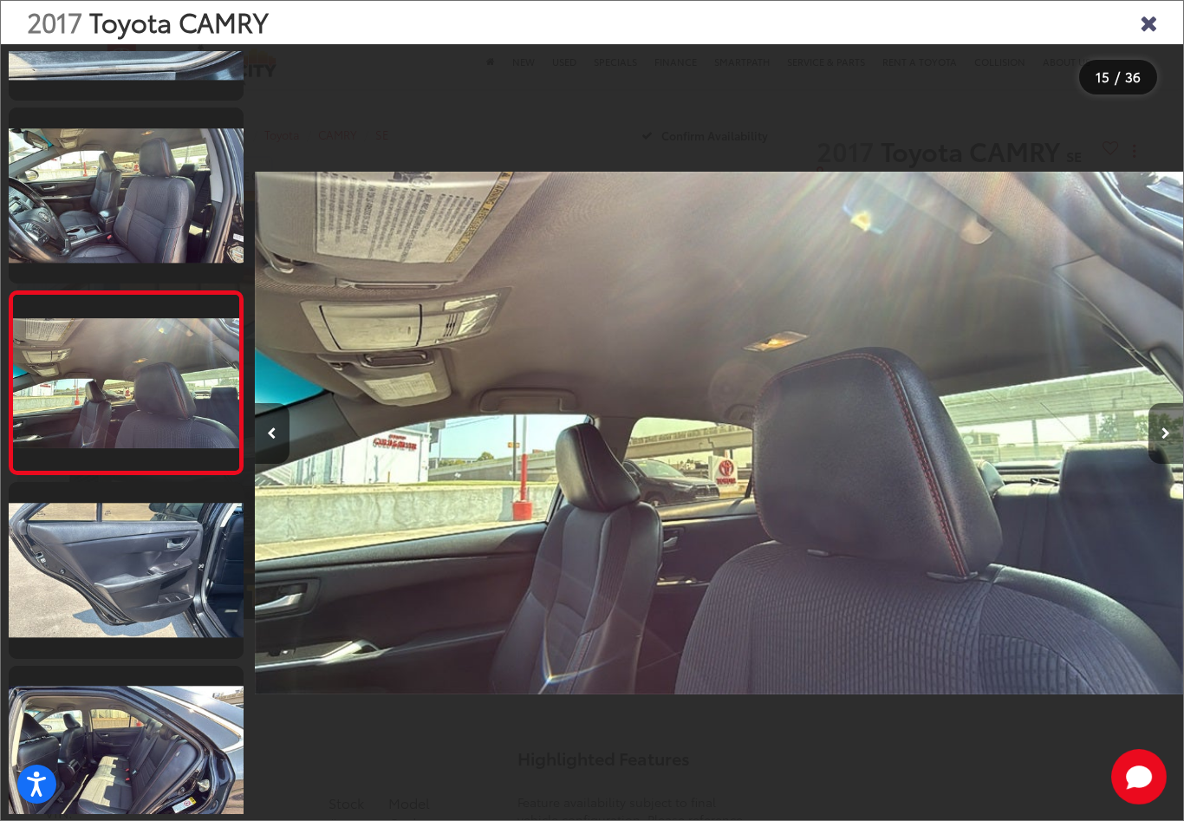
click at [1162, 439] on icon "Next image" at bounding box center [1165, 433] width 9 height 12
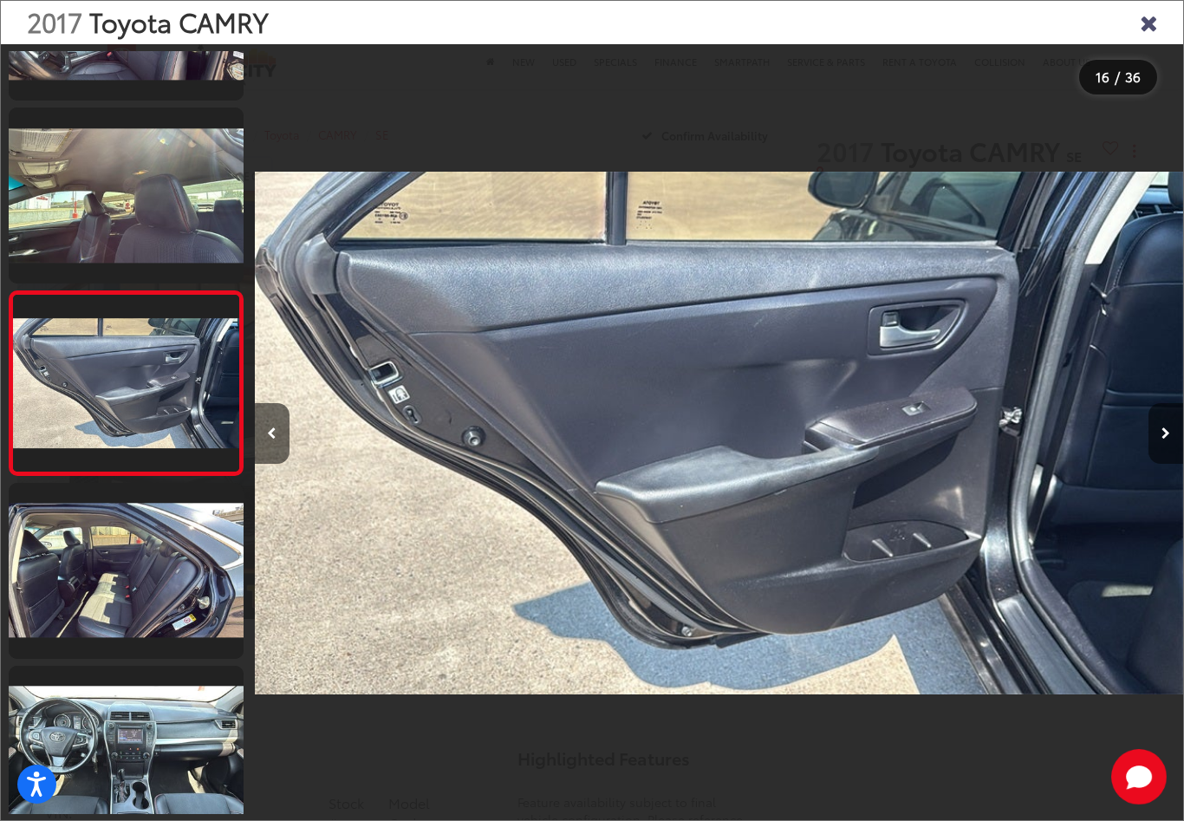
click at [1163, 439] on icon "Next image" at bounding box center [1165, 433] width 9 height 12
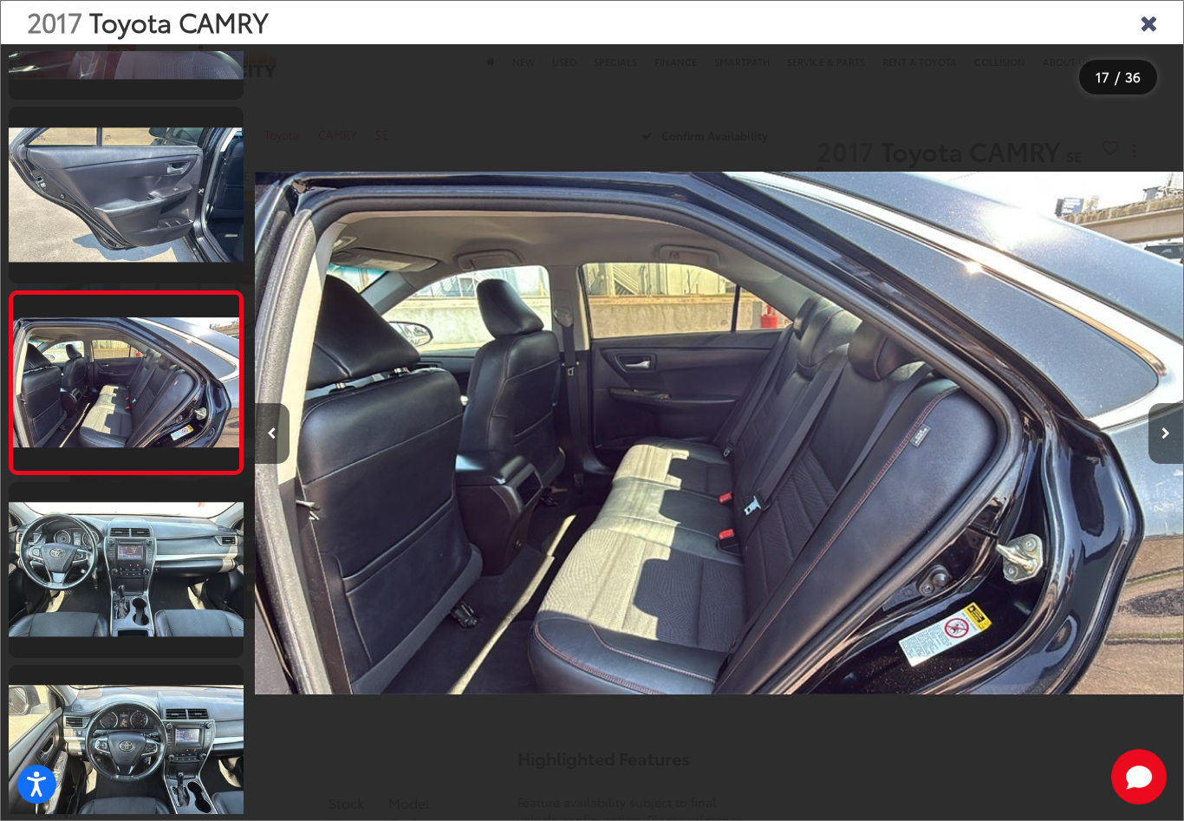
click at [1163, 439] on icon "Next image" at bounding box center [1165, 433] width 9 height 12
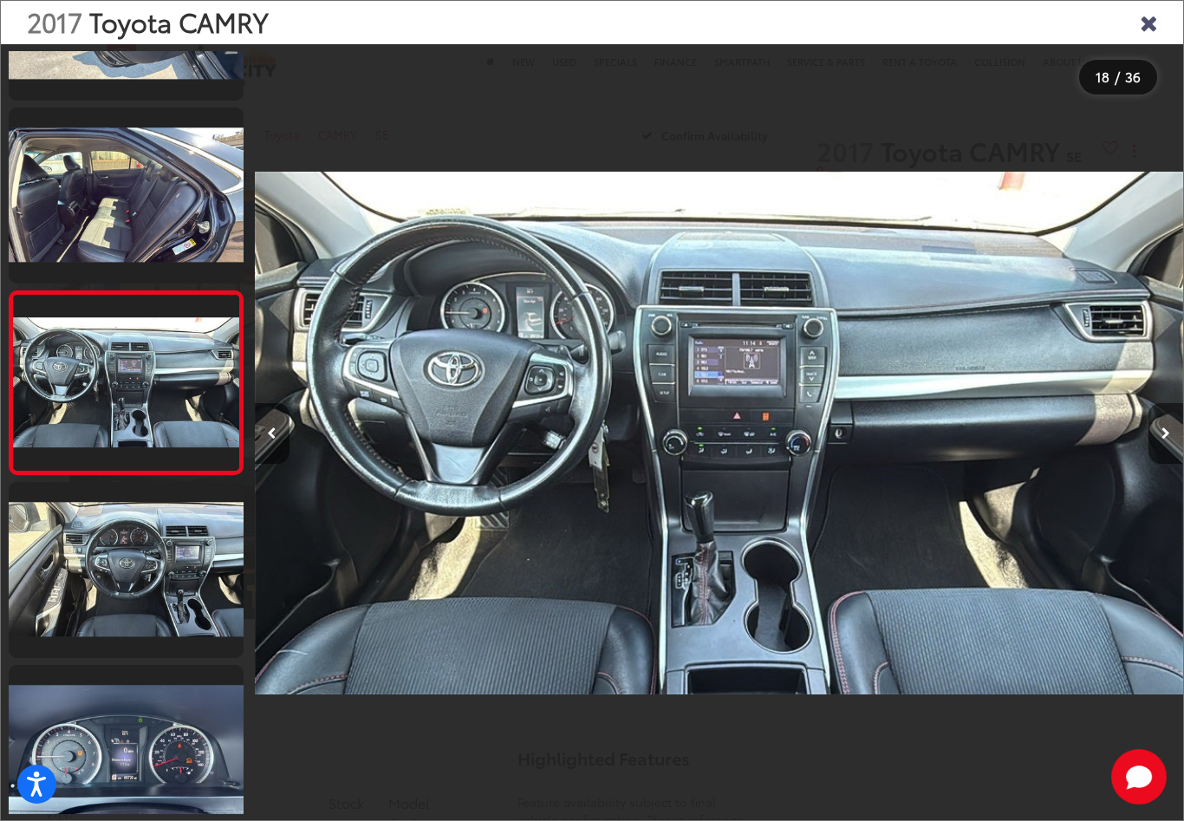
click at [1163, 439] on icon "Next image" at bounding box center [1165, 433] width 9 height 12
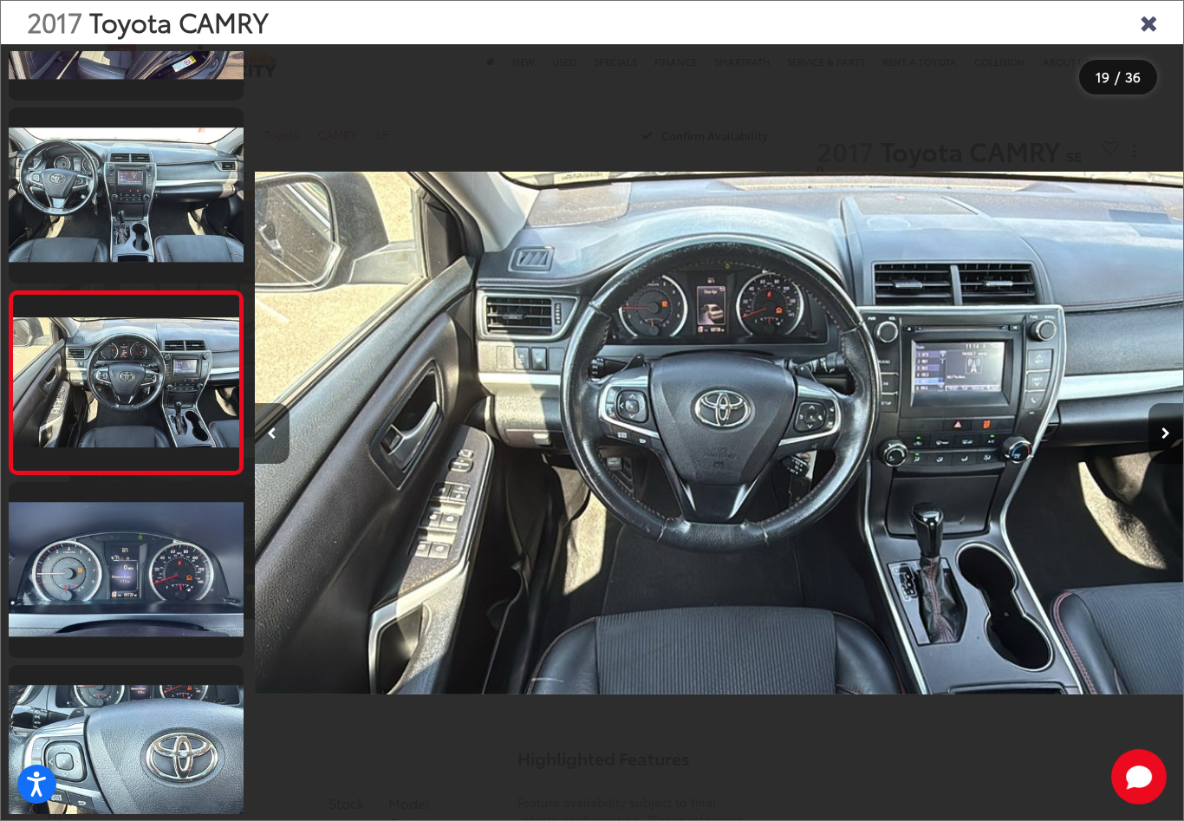
click at [1164, 439] on icon "Next image" at bounding box center [1165, 433] width 9 height 12
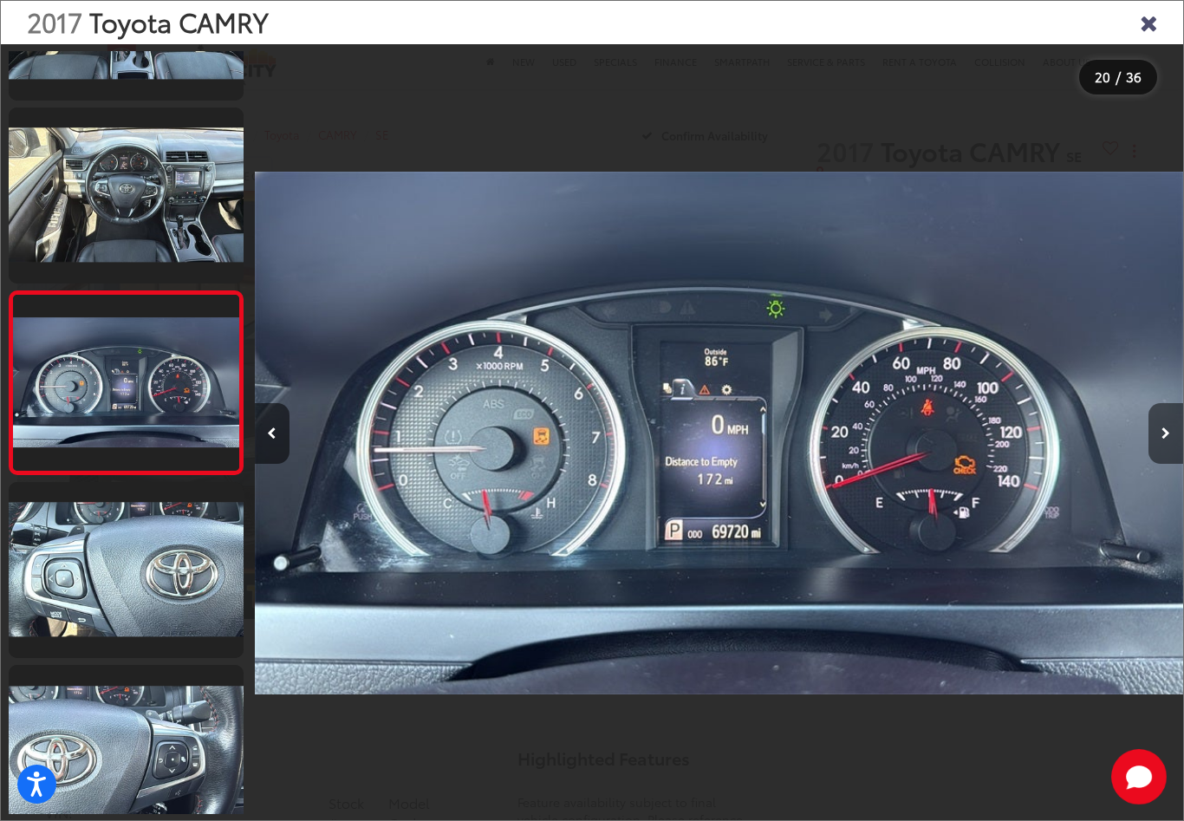
click at [1165, 439] on icon "Next image" at bounding box center [1165, 433] width 9 height 12
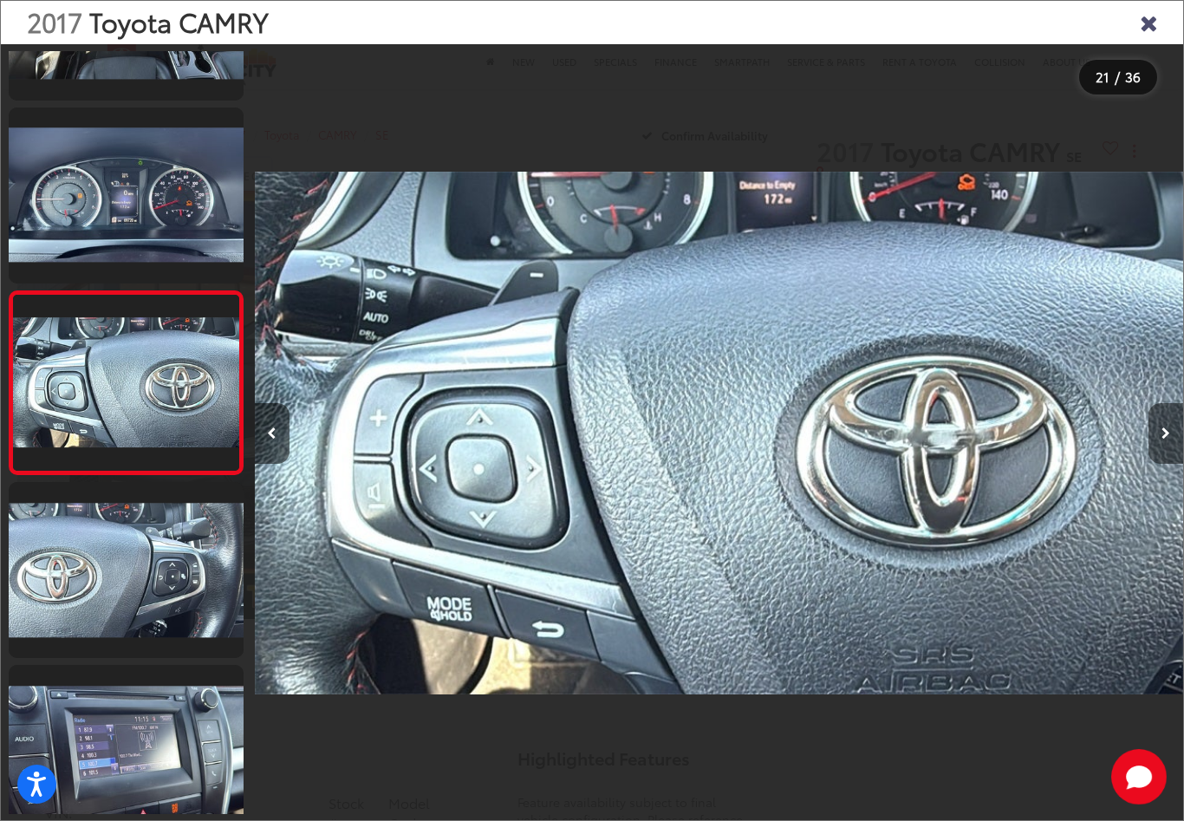
click at [1165, 439] on icon "Next image" at bounding box center [1165, 433] width 9 height 12
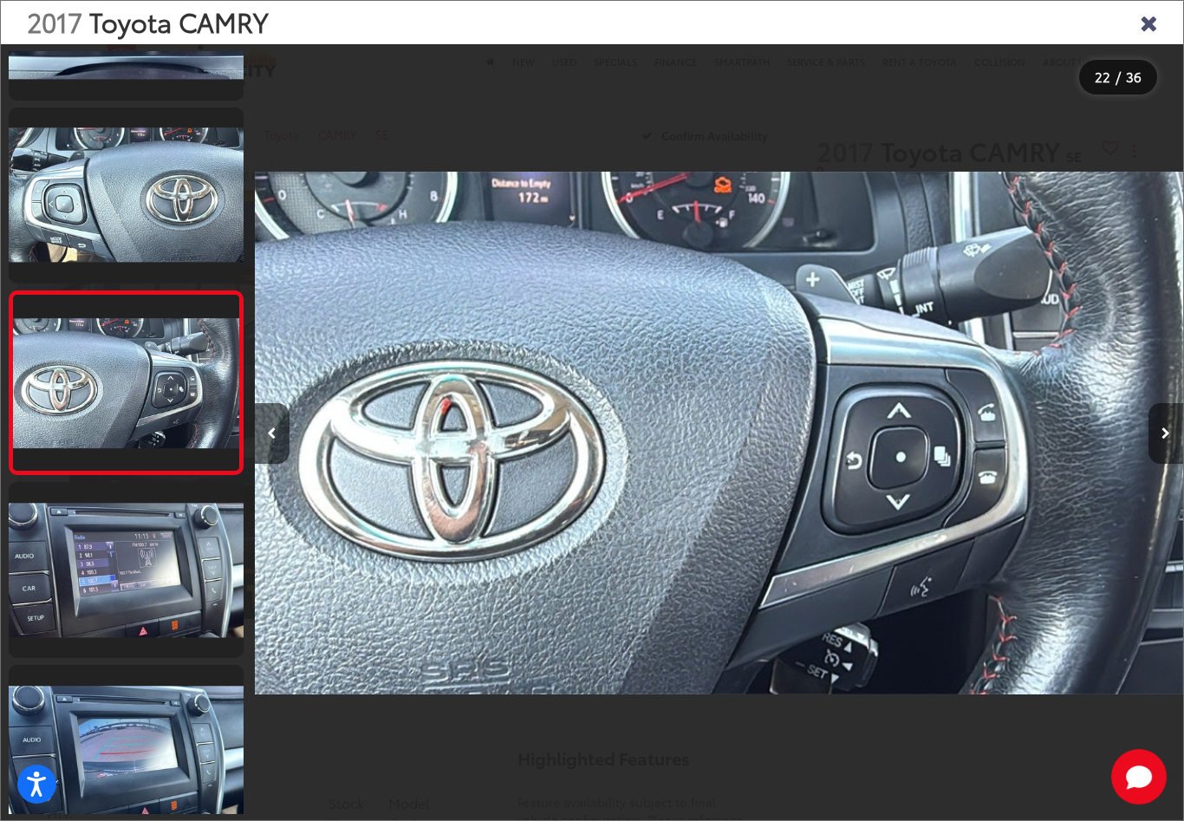
click at [1166, 439] on icon "Next image" at bounding box center [1165, 433] width 9 height 12
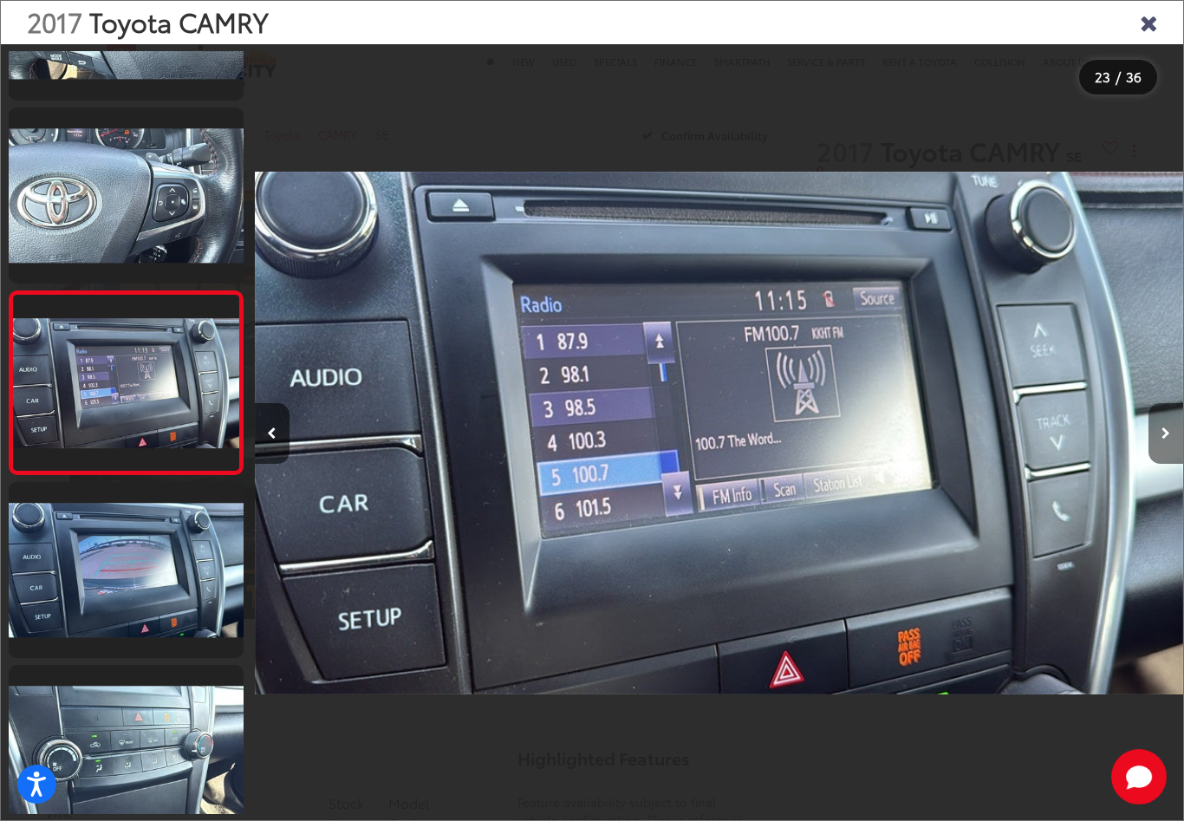
click at [1166, 439] on icon "Next image" at bounding box center [1165, 433] width 9 height 12
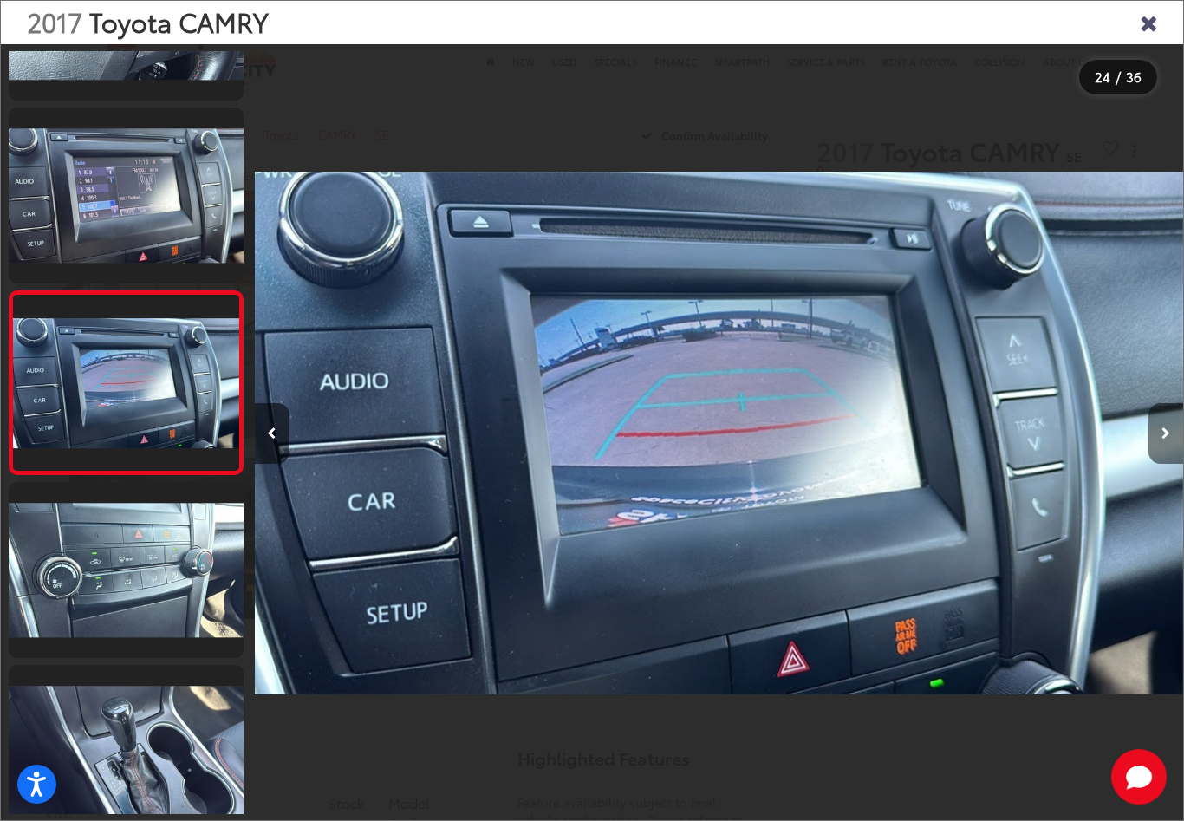
click at [1166, 439] on icon "Next image" at bounding box center [1165, 433] width 9 height 12
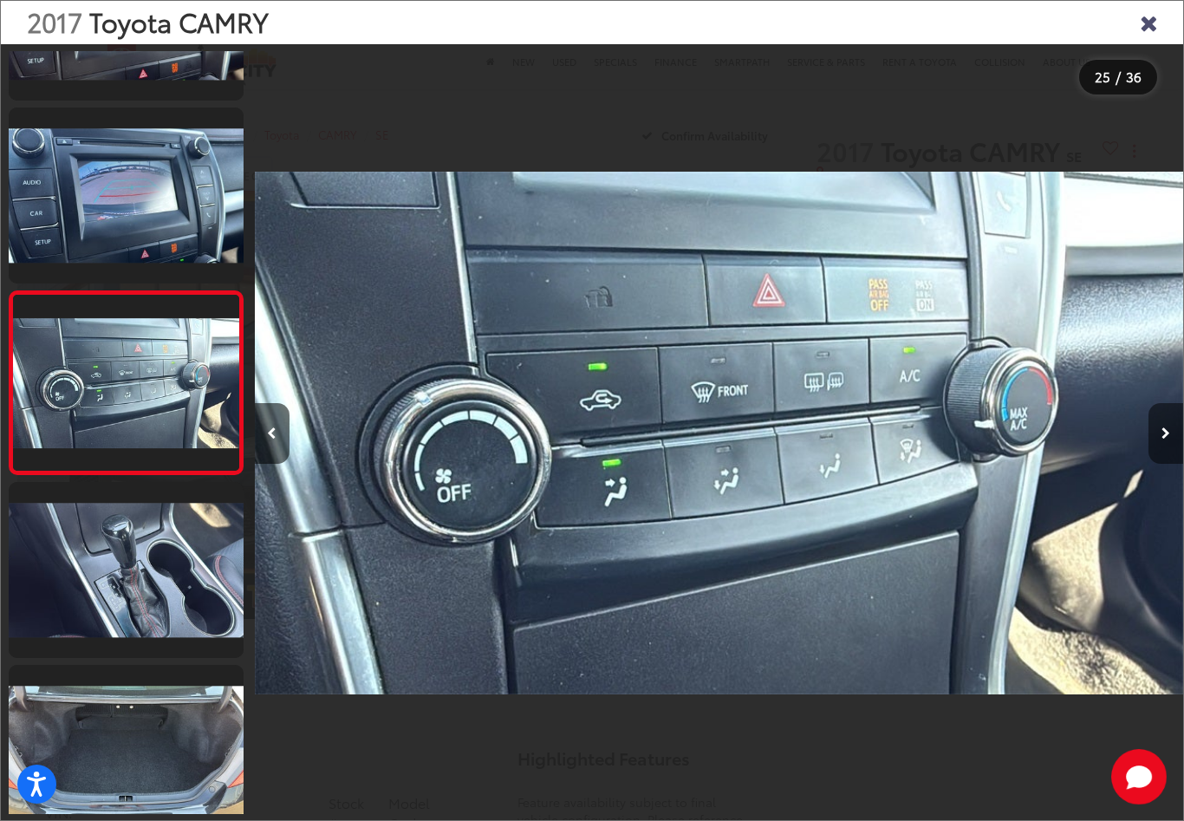
click at [1166, 439] on icon "Next image" at bounding box center [1165, 433] width 9 height 12
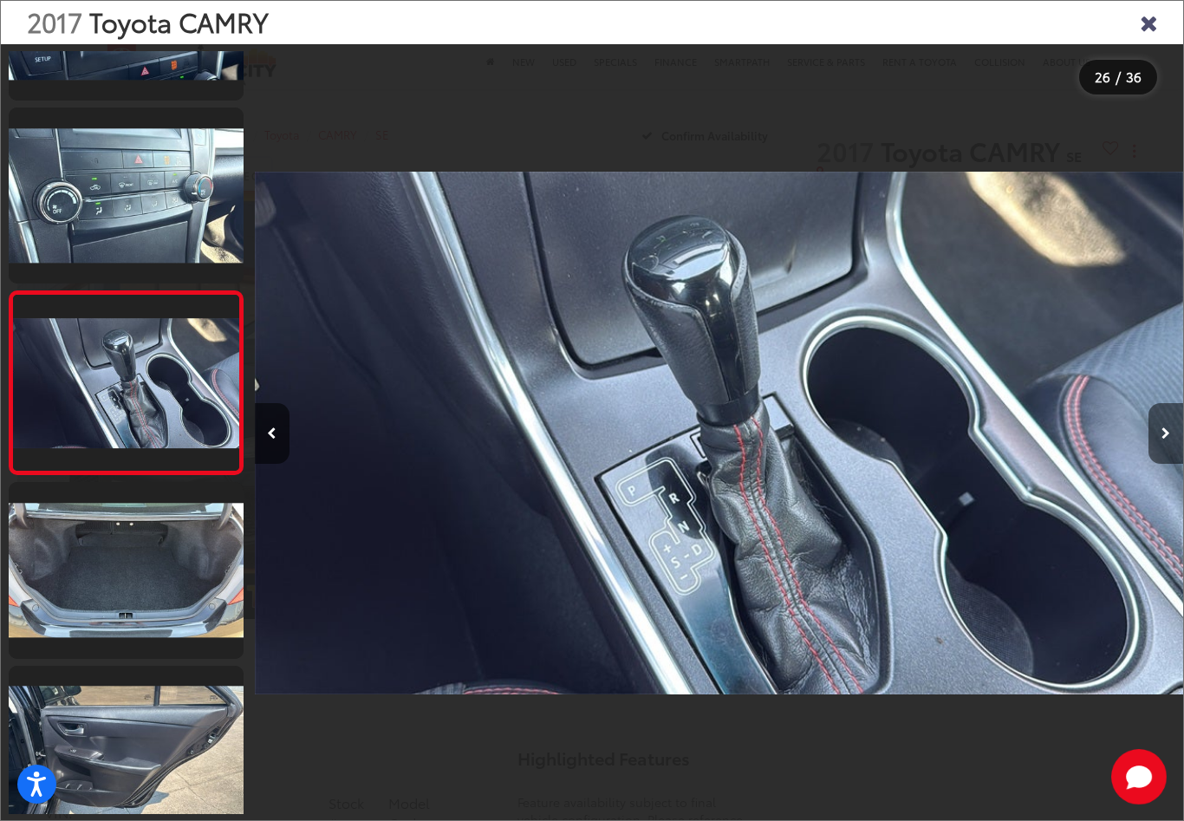
click at [1166, 439] on icon "Next image" at bounding box center [1165, 433] width 9 height 12
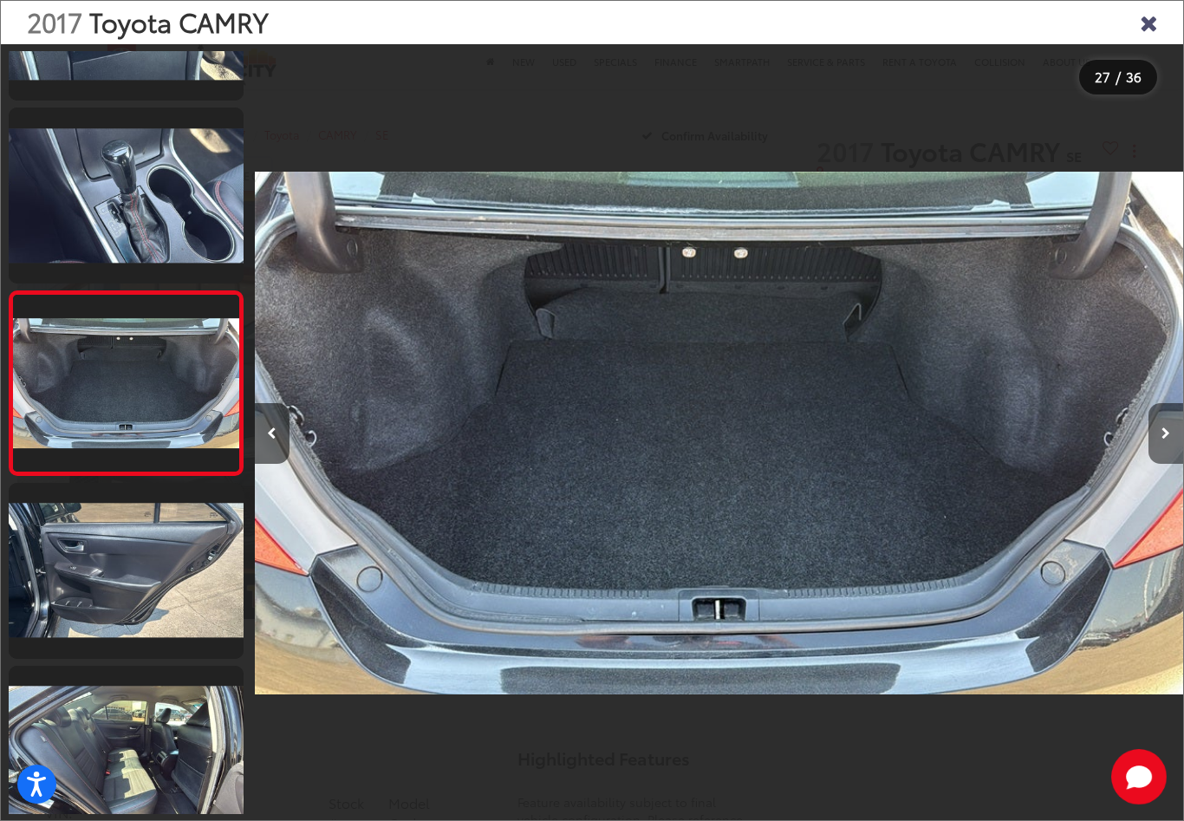
click at [1167, 439] on icon "Next image" at bounding box center [1165, 433] width 9 height 12
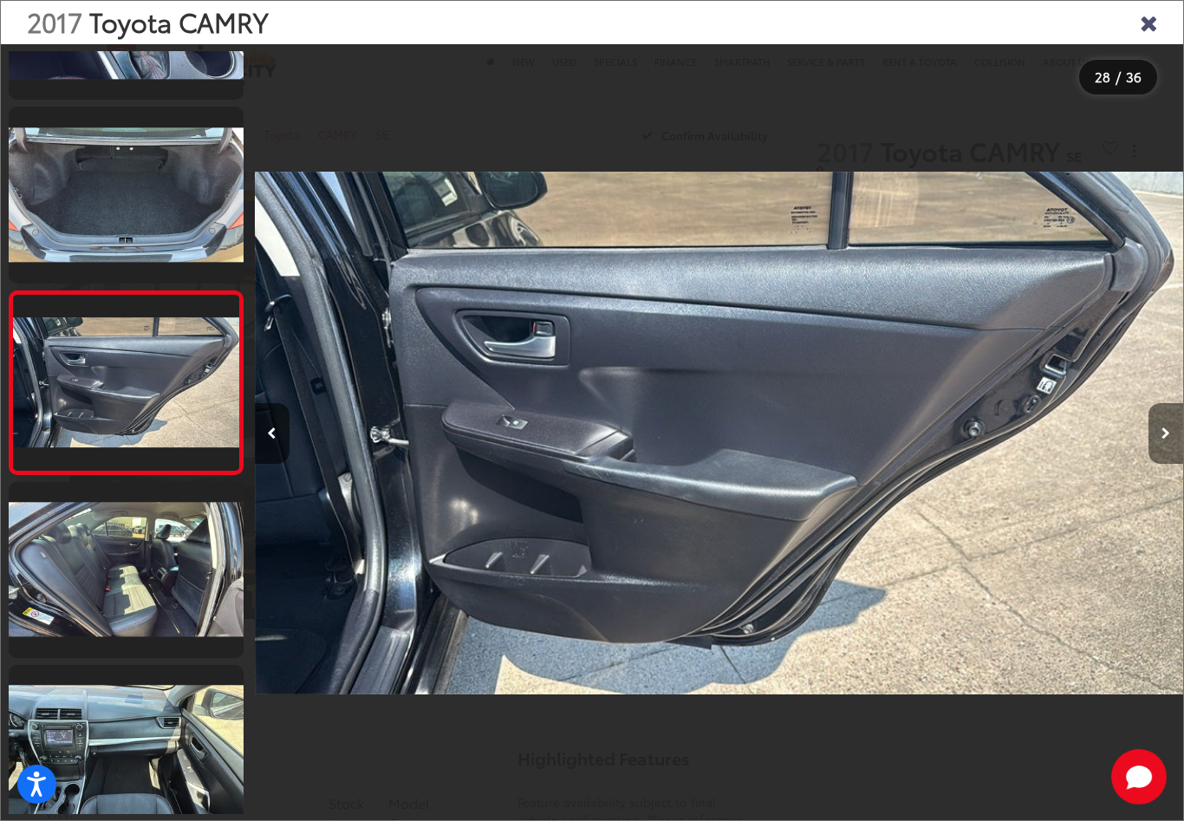
click at [1167, 439] on icon "Next image" at bounding box center [1165, 433] width 9 height 12
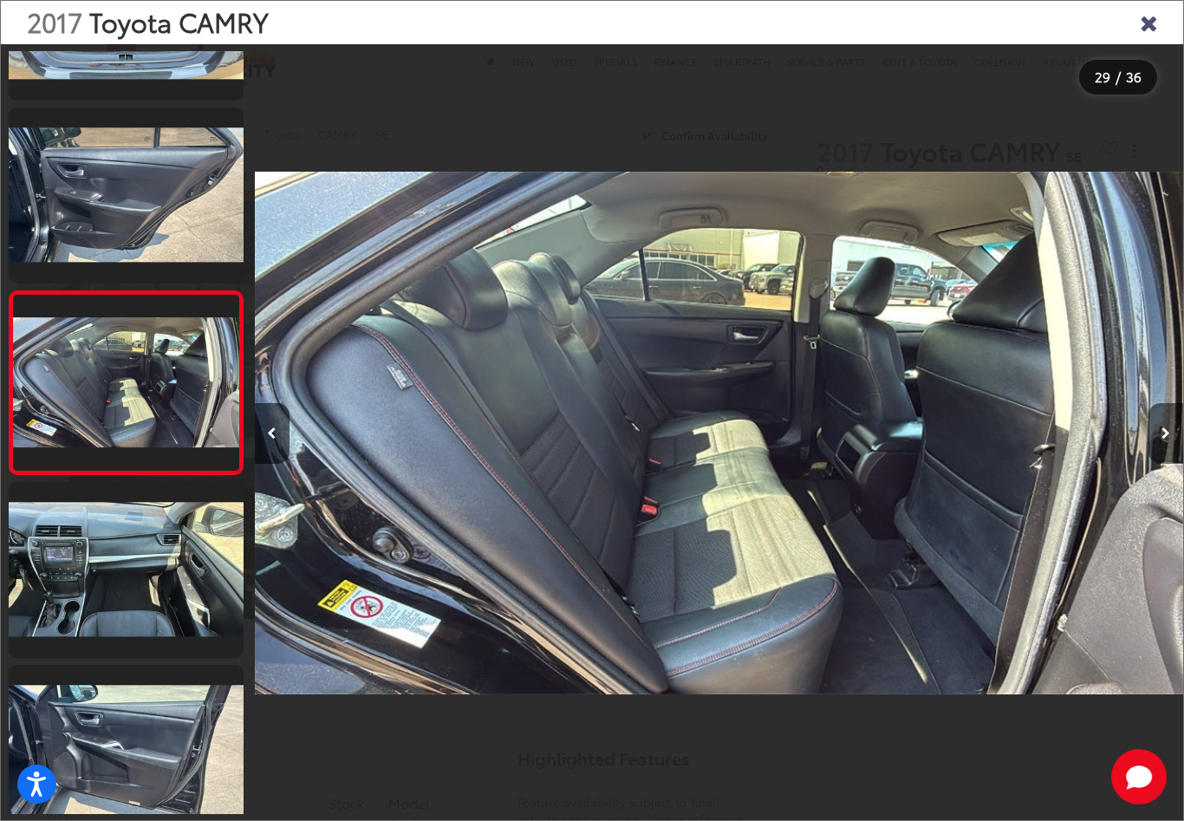
click at [1167, 439] on icon "Next image" at bounding box center [1165, 433] width 9 height 12
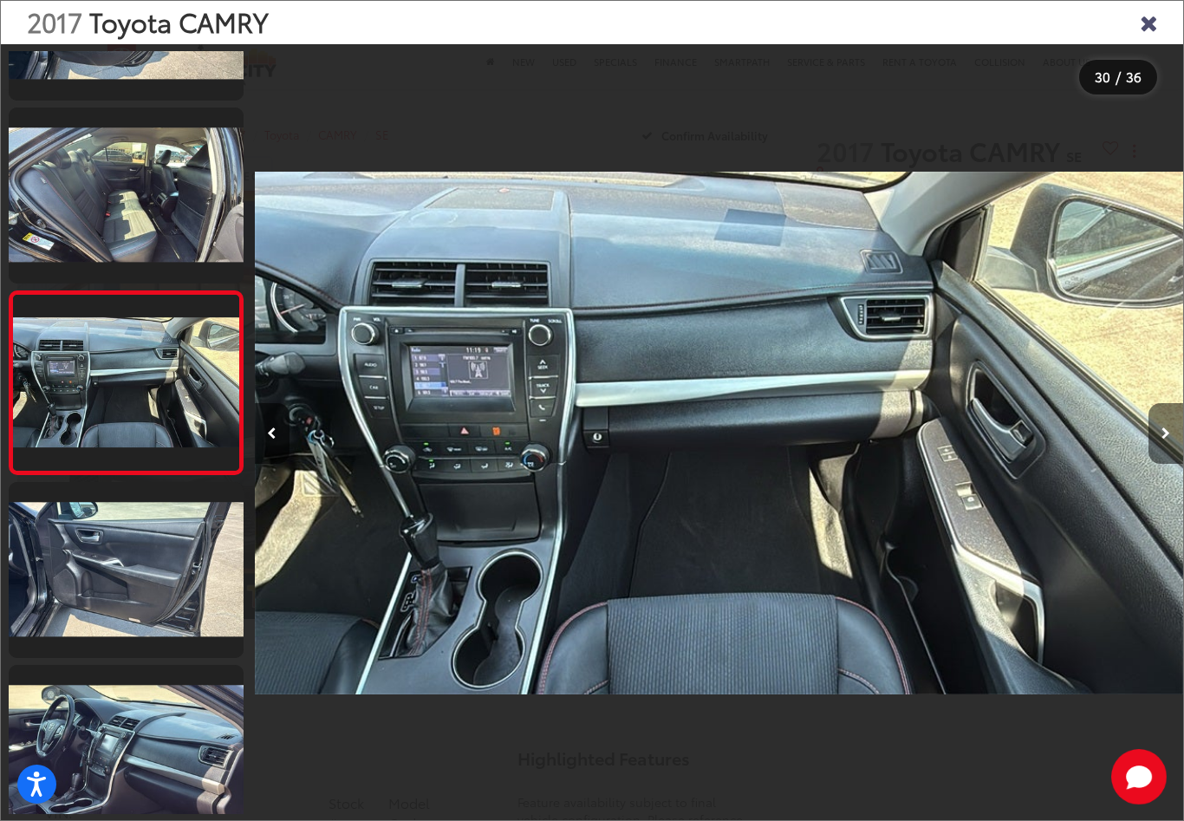
click at [1168, 439] on icon "Next image" at bounding box center [1165, 433] width 9 height 12
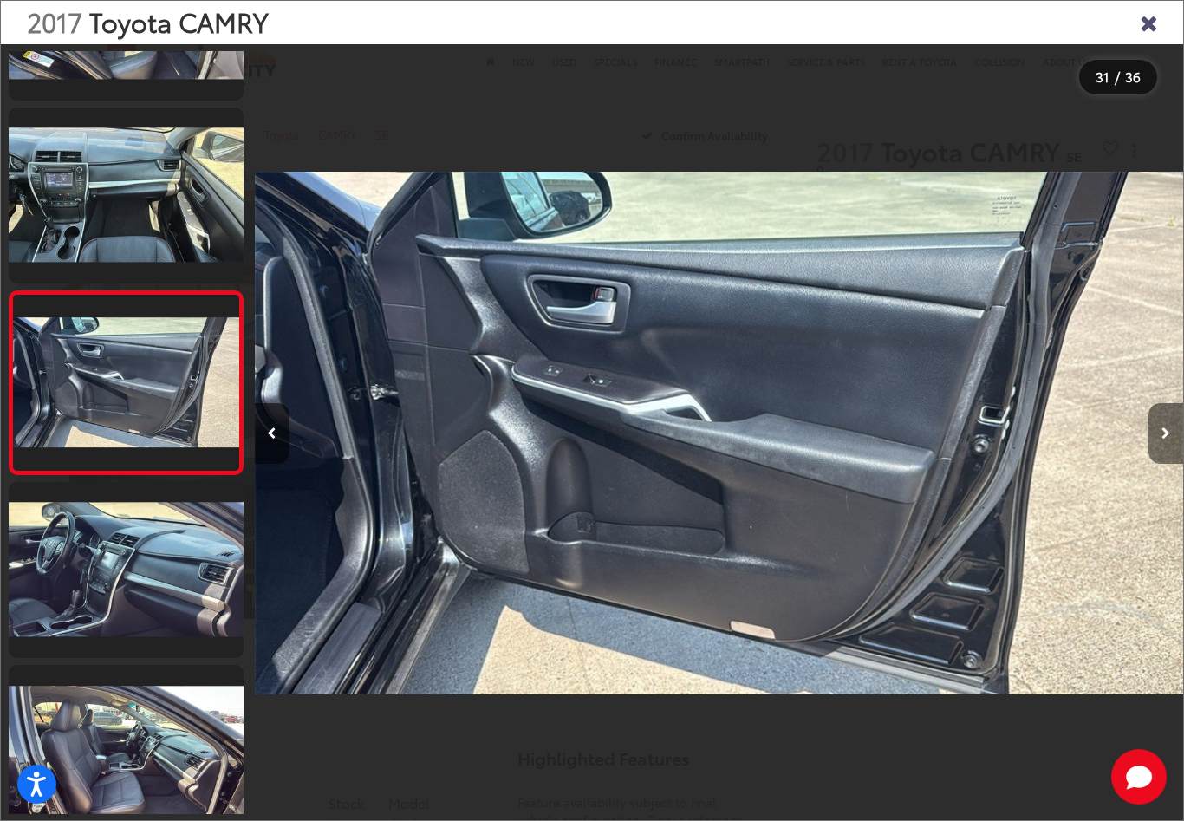
click at [1168, 439] on icon "Next image" at bounding box center [1165, 433] width 9 height 12
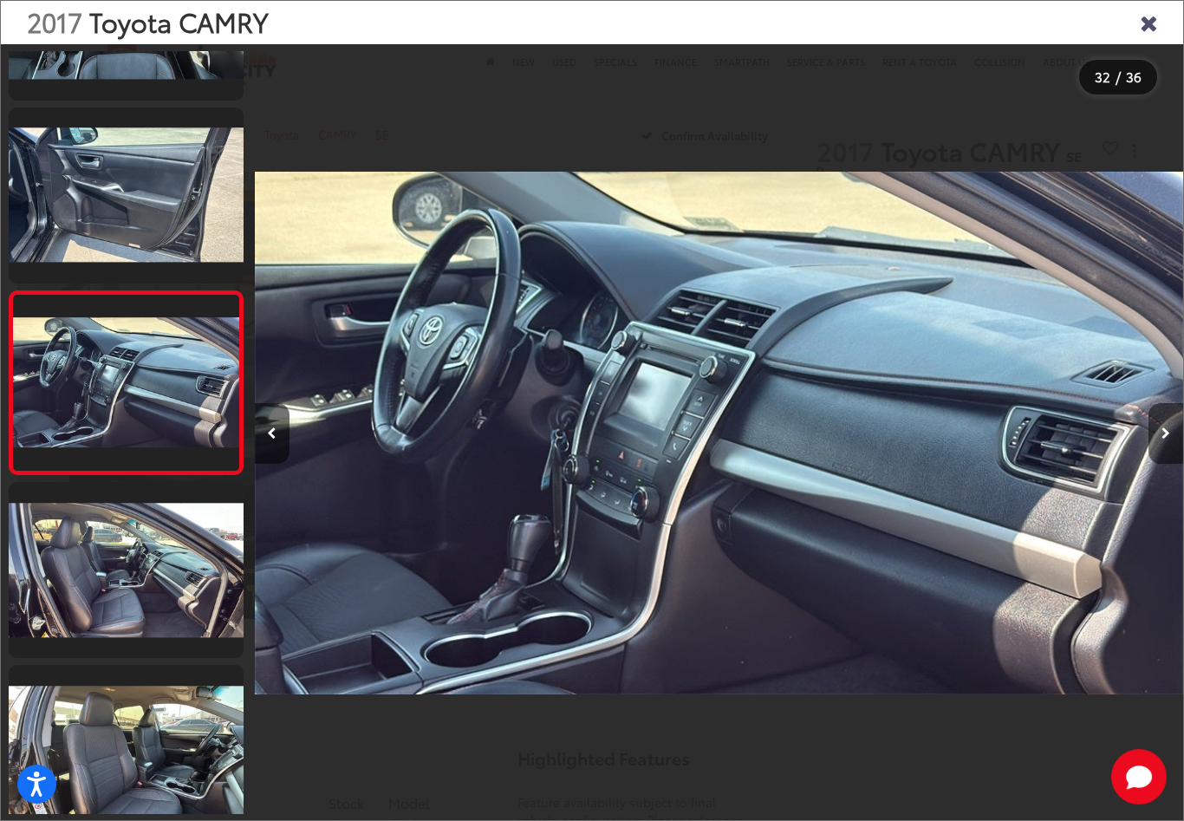
click at [1168, 439] on icon "Next image" at bounding box center [1165, 433] width 9 height 12
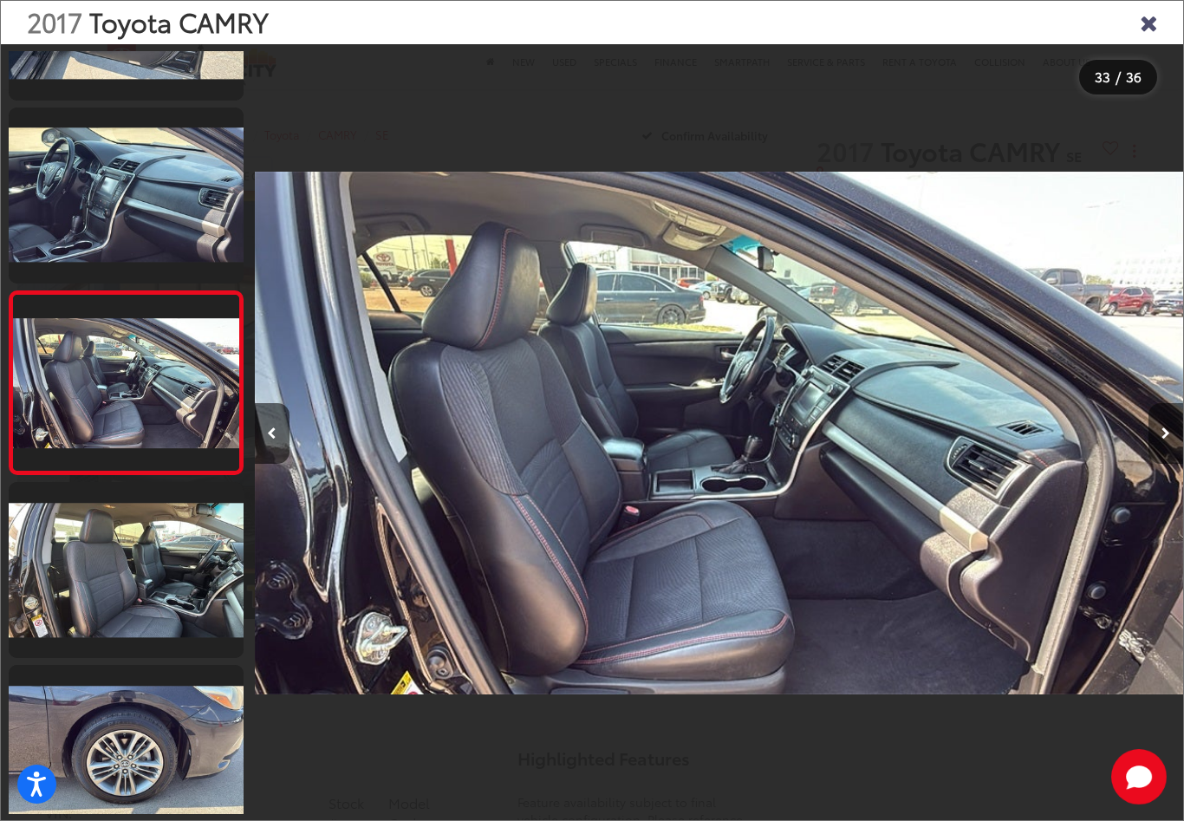
click at [1168, 439] on icon "Next image" at bounding box center [1165, 433] width 9 height 12
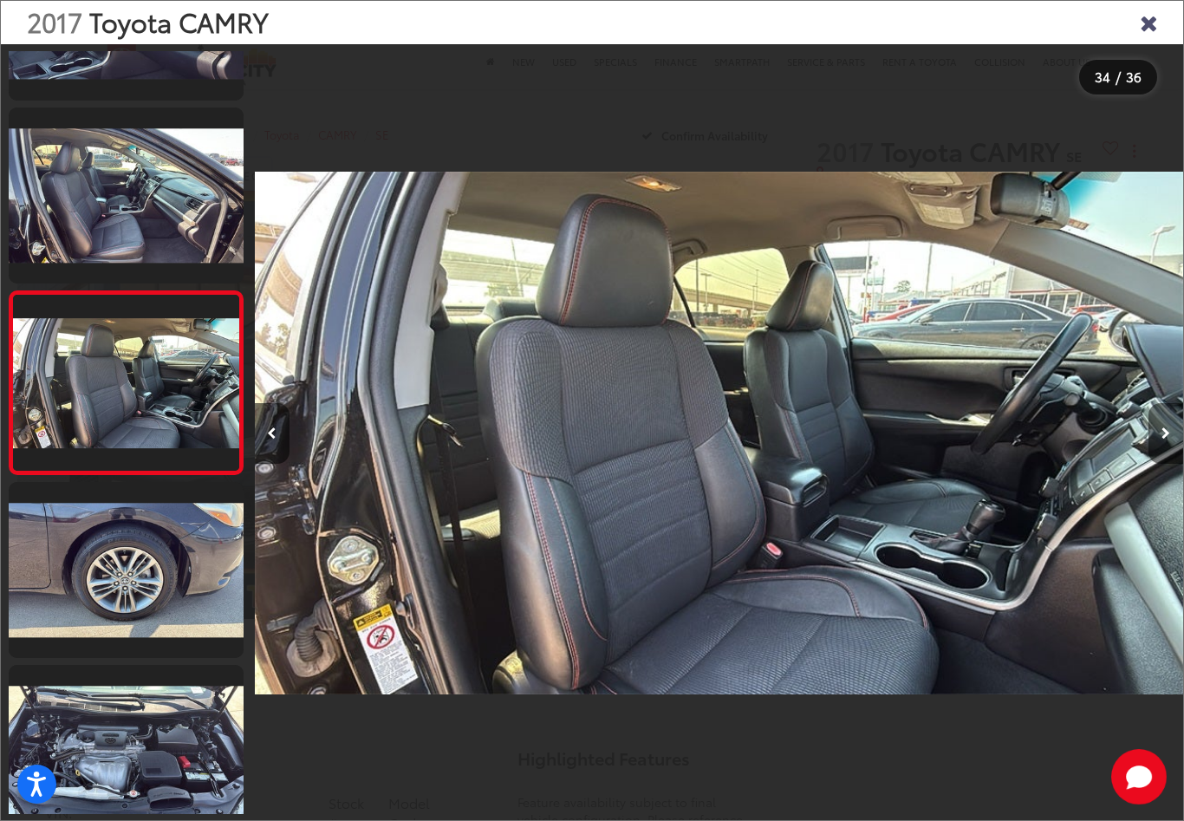
click at [1168, 439] on icon "Next image" at bounding box center [1165, 433] width 9 height 12
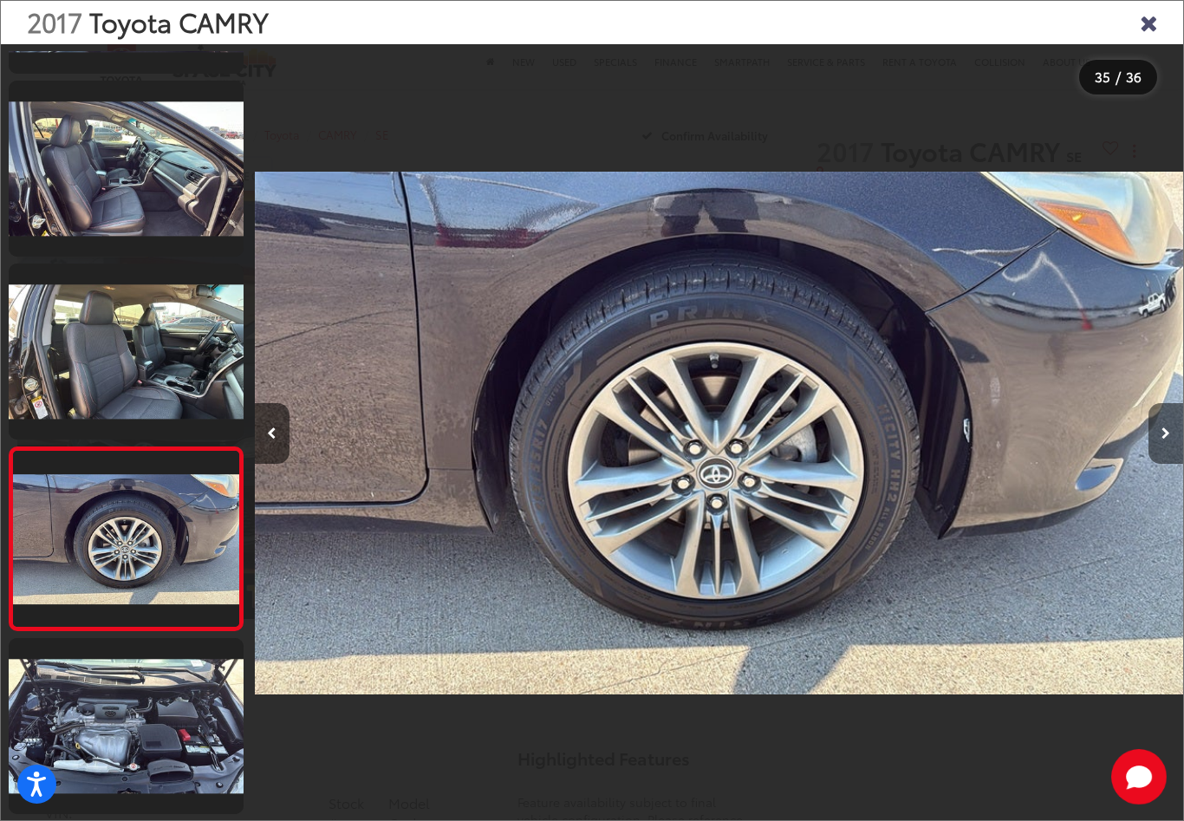
click at [1168, 439] on icon "Next image" at bounding box center [1165, 433] width 9 height 12
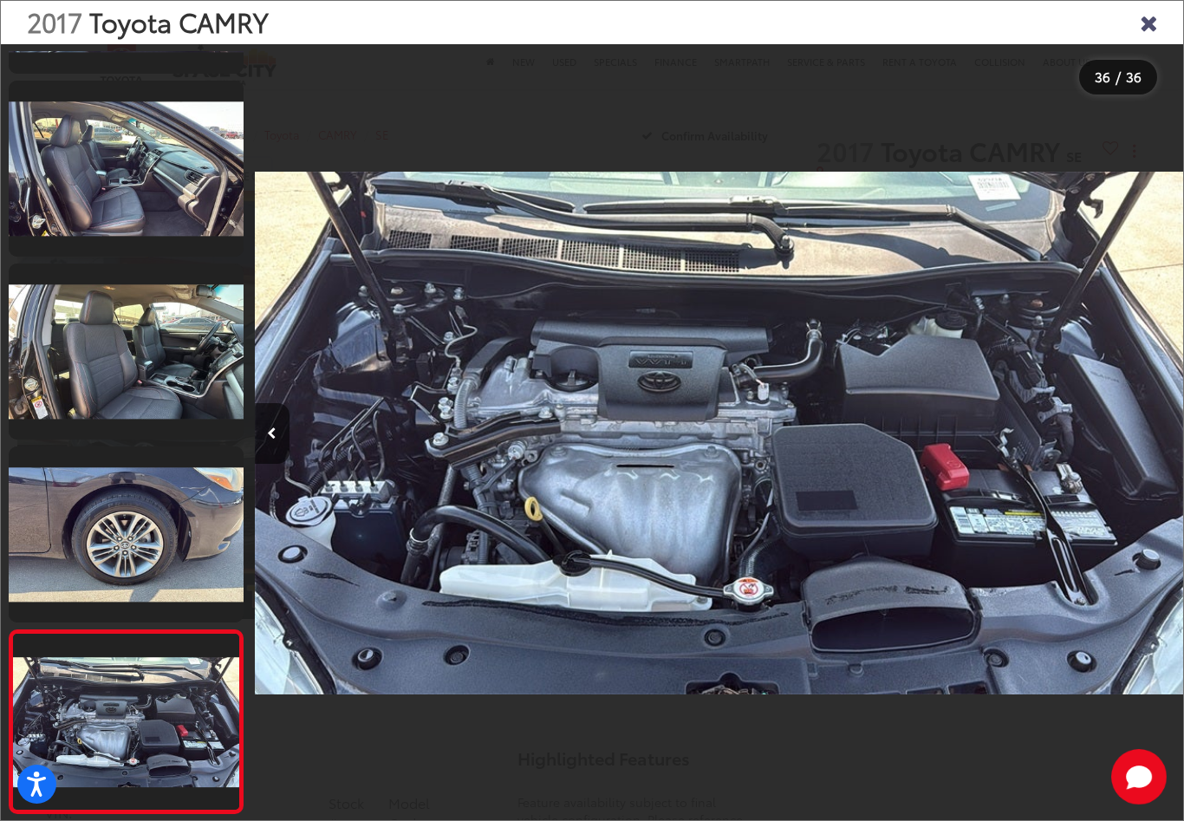
click at [1168, 450] on div at bounding box center [1067, 432] width 232 height 777
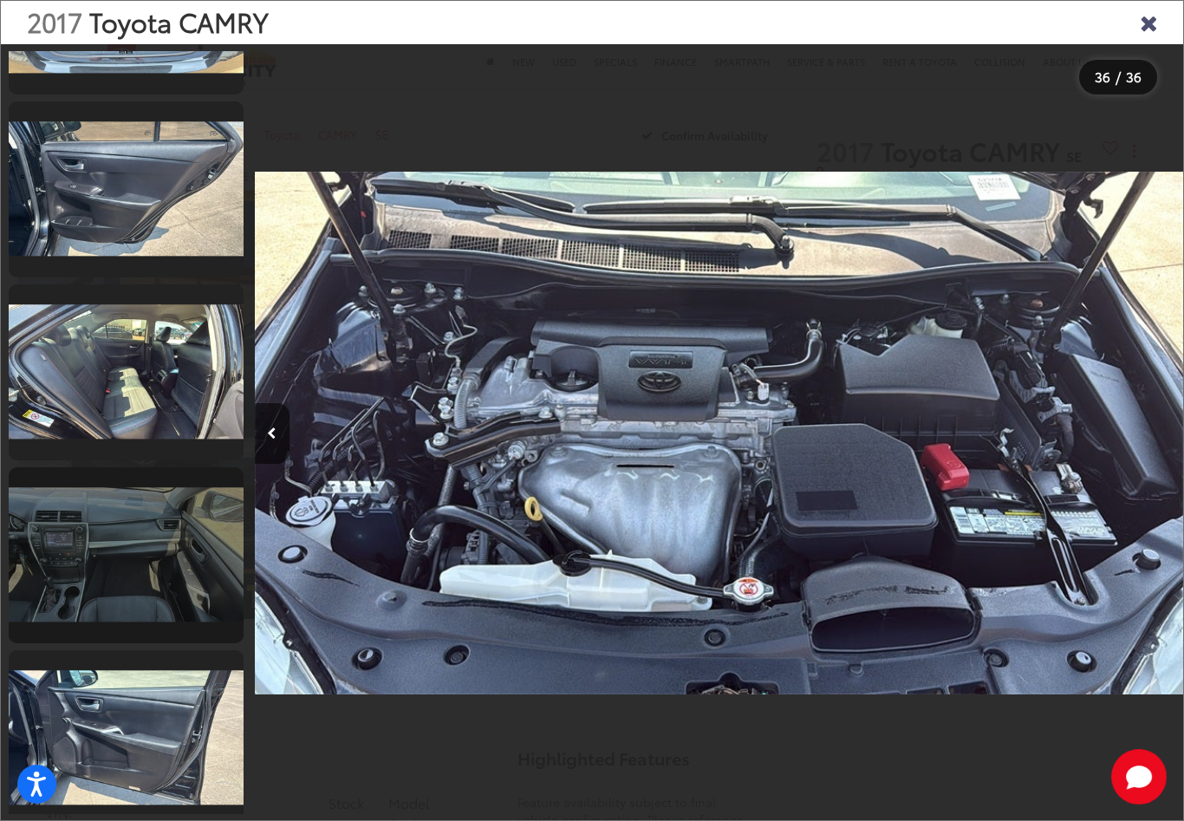
click at [144, 544] on link at bounding box center [126, 555] width 235 height 176
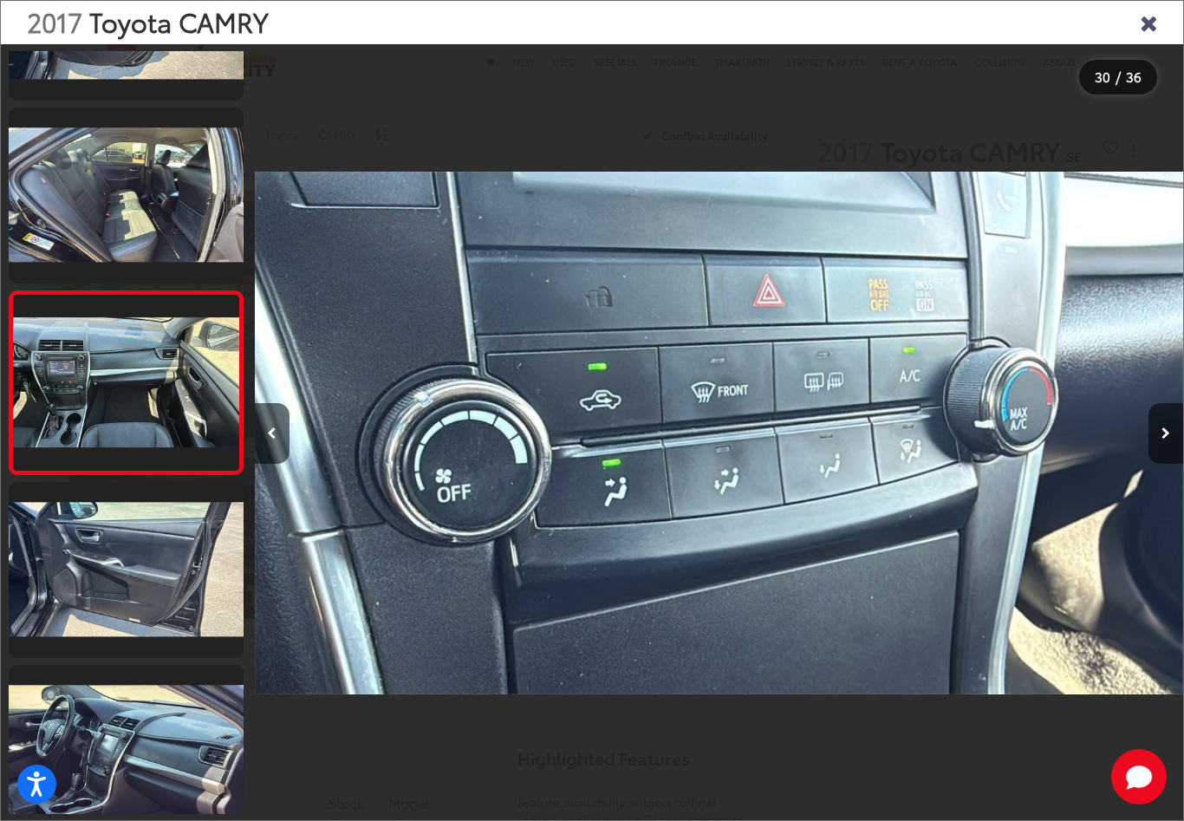
click at [1150, 27] on icon "Close gallery" at bounding box center [1148, 21] width 17 height 23
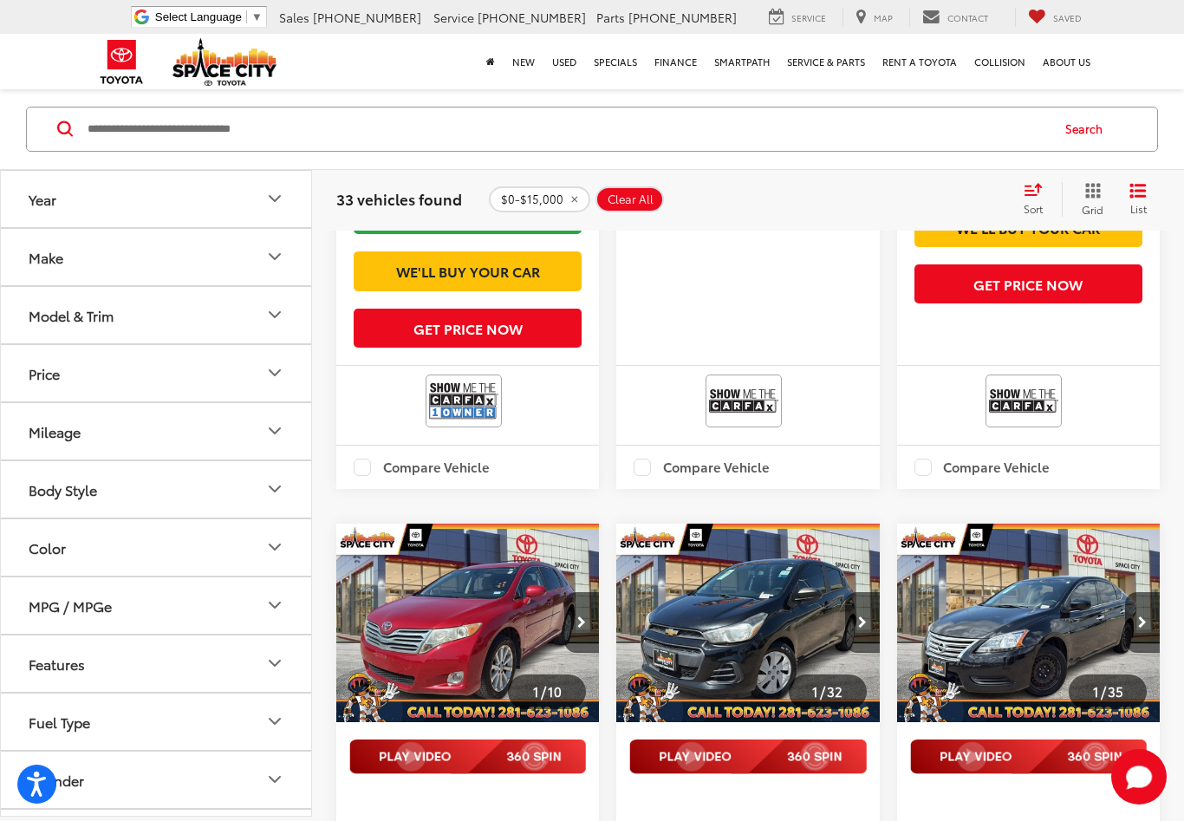
scroll to position [733, 0]
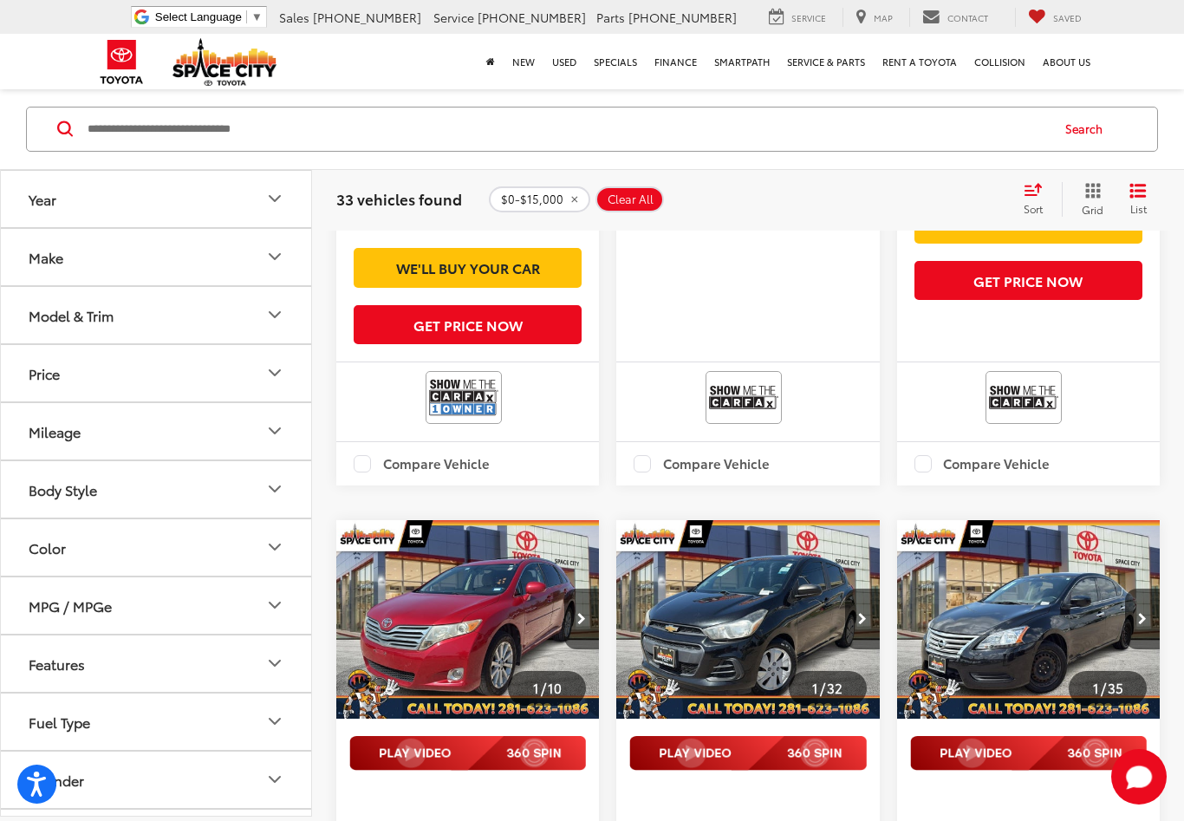
click at [271, 433] on icon "Mileage" at bounding box center [274, 430] width 21 height 21
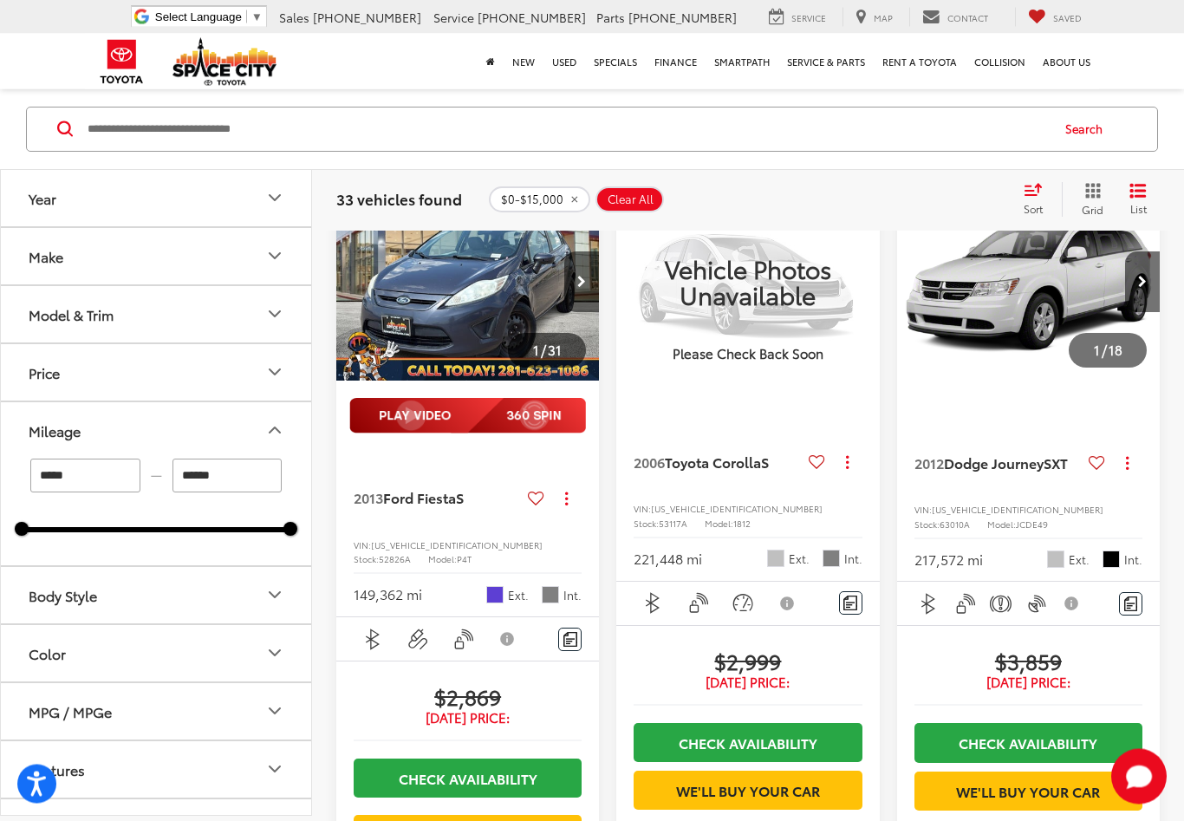
scroll to position [0, 0]
